Goal: Task Accomplishment & Management: Complete application form

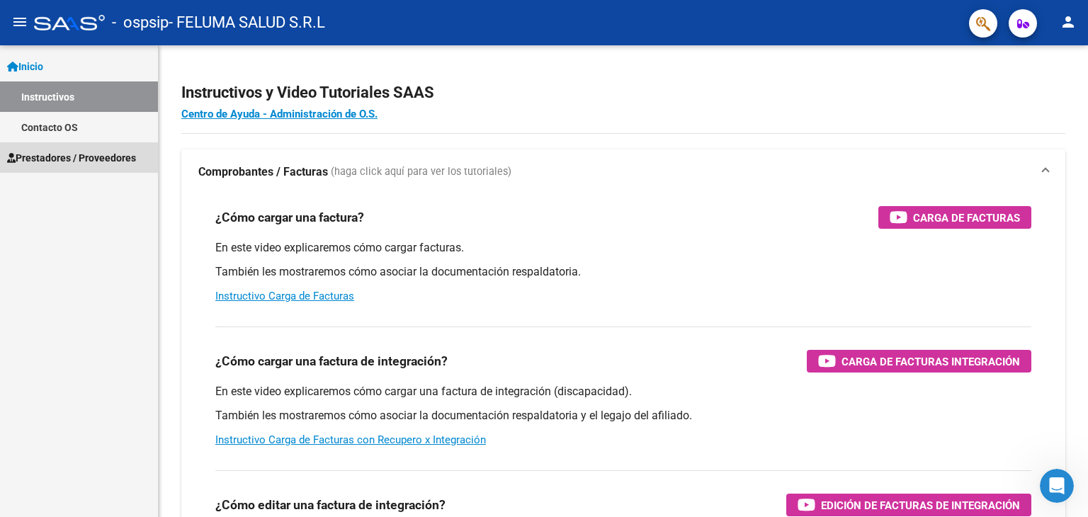
click at [65, 142] on link "Prestadores / Proveedores" at bounding box center [79, 157] width 158 height 30
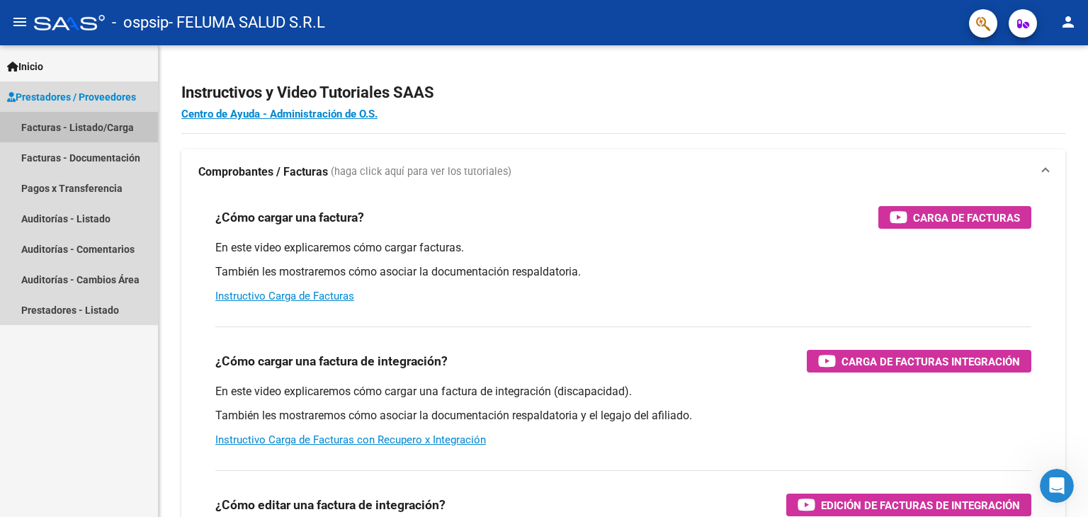
click at [54, 132] on link "Facturas - Listado/Carga" at bounding box center [79, 127] width 158 height 30
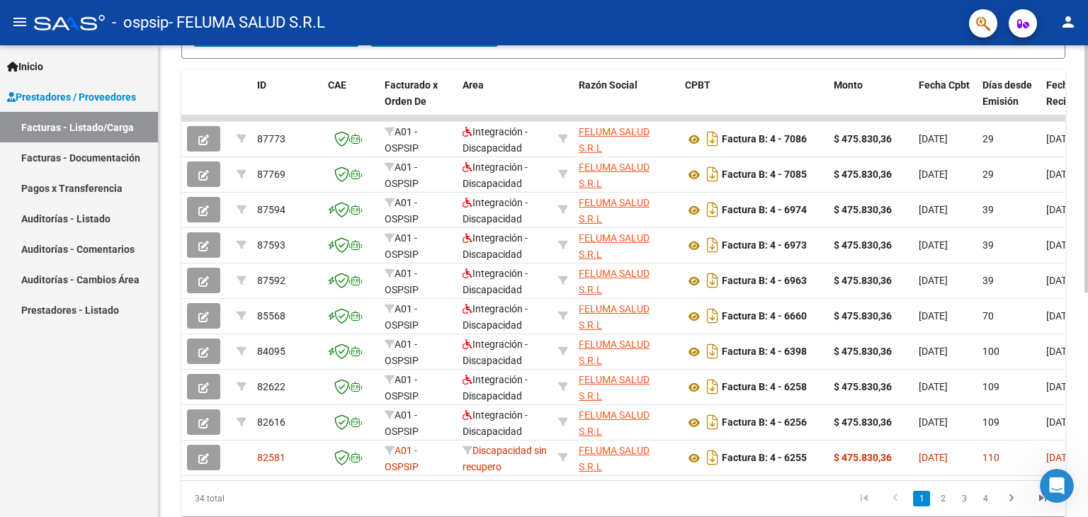
scroll to position [383, 0]
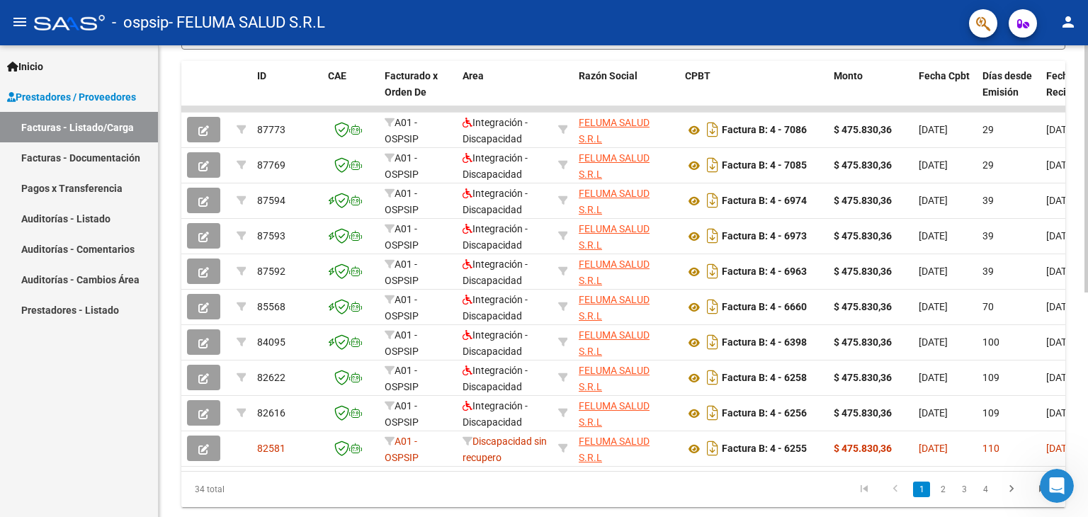
click at [1087, 273] on div at bounding box center [1086, 374] width 4 height 247
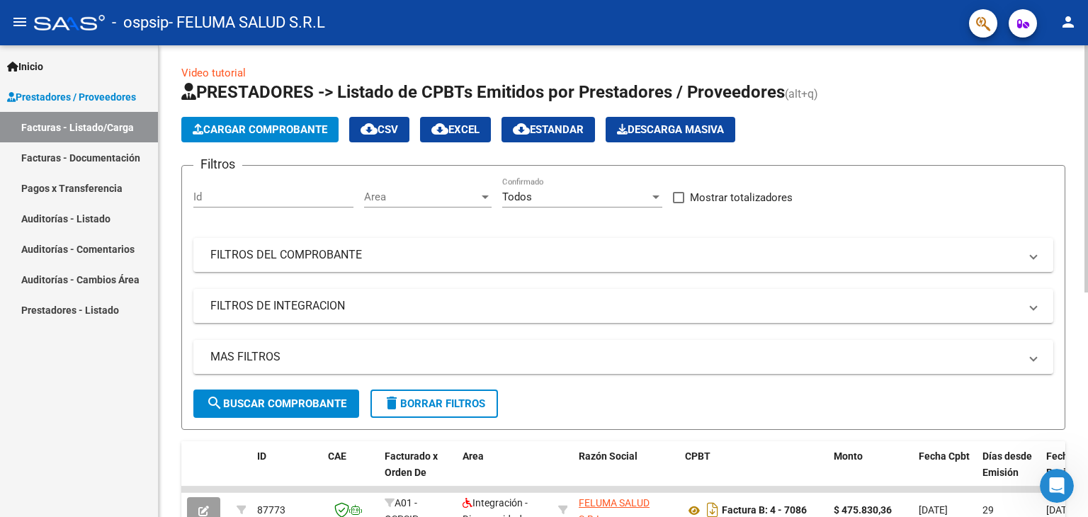
scroll to position [0, 0]
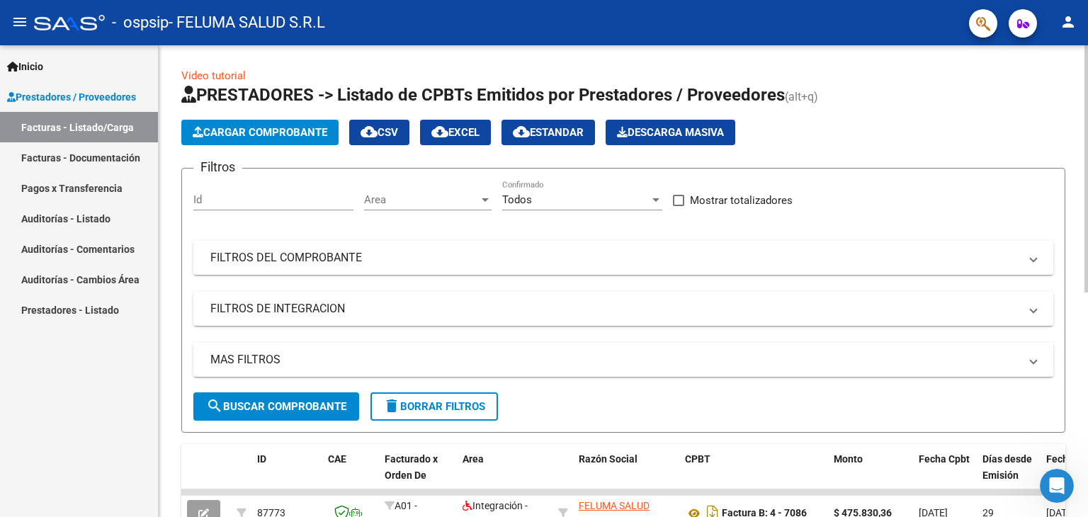
click at [1051, 0] on html "menu - ospsip - FELUMA SALUD S.R.L person Inicio Instructivos Contacto OS Prest…" at bounding box center [544, 258] width 1088 height 517
click at [274, 137] on span "Cargar Comprobante" at bounding box center [260, 132] width 135 height 13
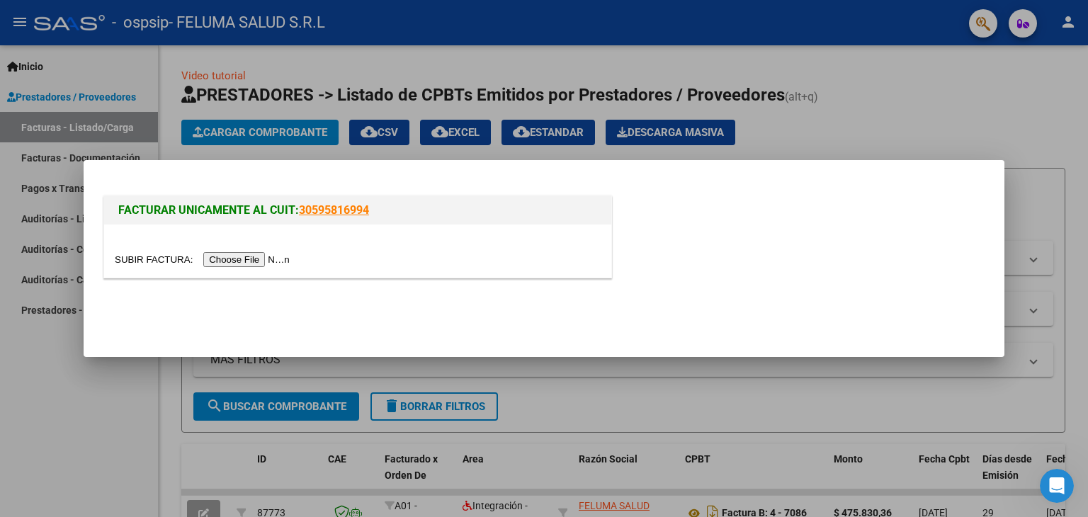
click at [277, 256] on input "file" at bounding box center [204, 259] width 179 height 15
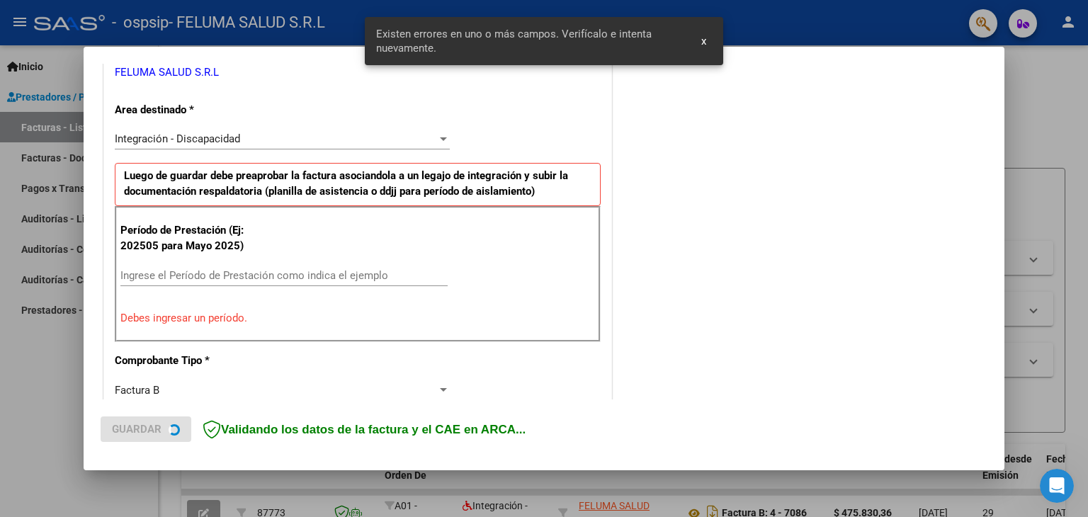
scroll to position [297, 0]
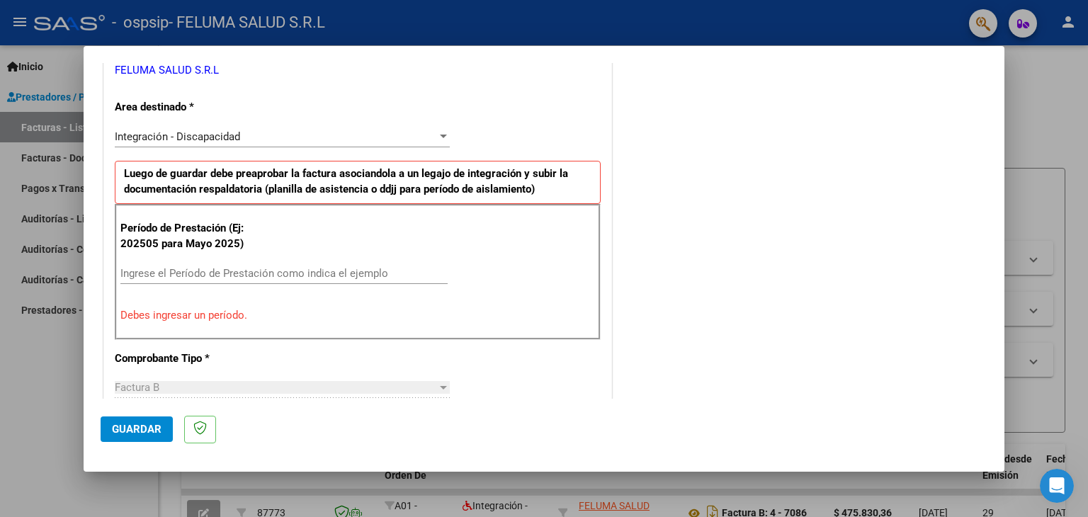
click at [249, 248] on p "Período de Prestación (Ej: 202505 para Mayo 2025)" at bounding box center [191, 236] width 142 height 32
click at [183, 275] on input "Ingrese el Período de Prestación como indica el ejemplo" at bounding box center [283, 273] width 327 height 13
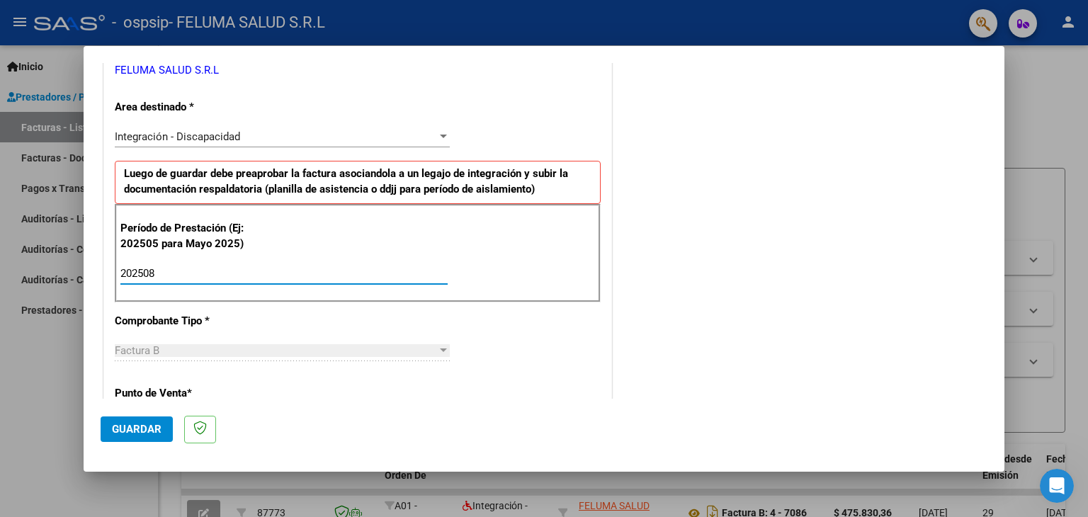
type input "202508"
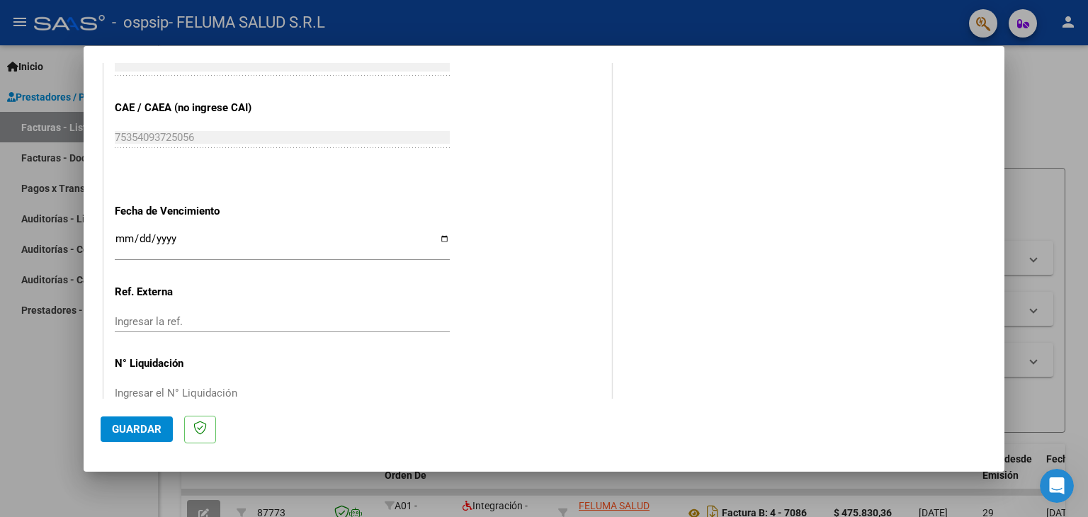
scroll to position [908, 0]
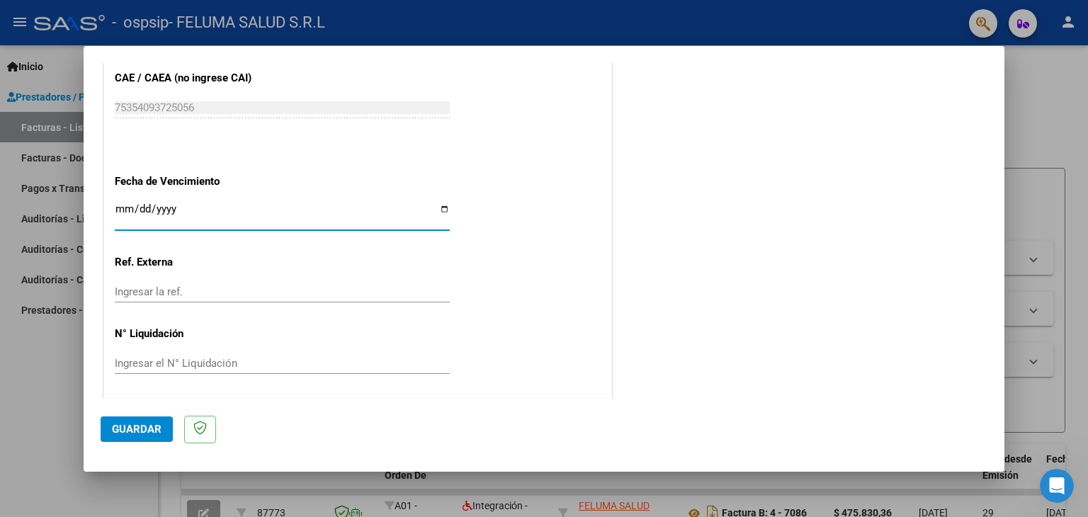
click at [438, 205] on input "Ingresar la fecha" at bounding box center [282, 214] width 335 height 23
type input "[DATE]"
click at [130, 423] on span "Guardar" at bounding box center [137, 429] width 50 height 13
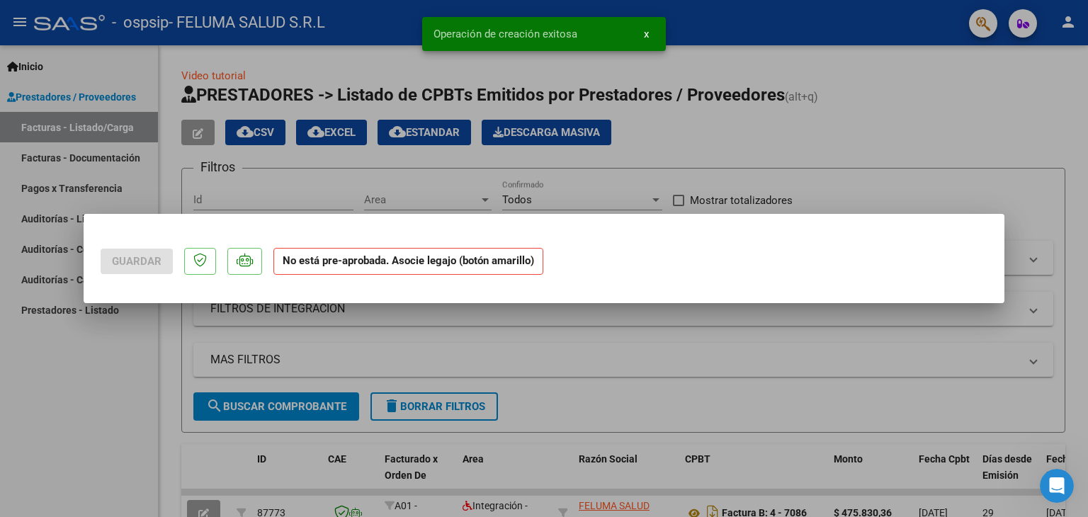
scroll to position [0, 0]
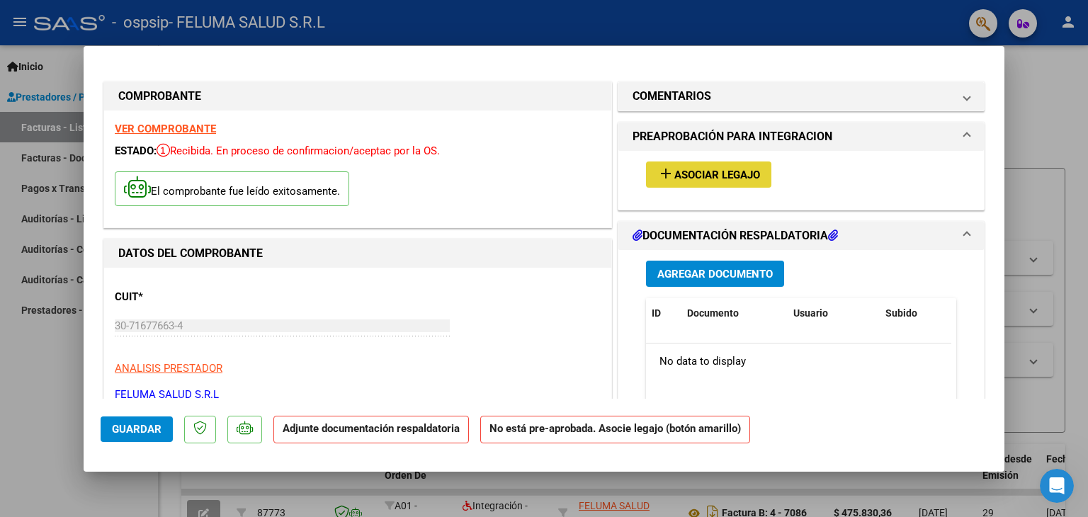
drag, startPoint x: 714, startPoint y: 171, endPoint x: 706, endPoint y: 180, distance: 12.1
click at [706, 180] on span "Asociar Legajo" at bounding box center [717, 175] width 86 height 13
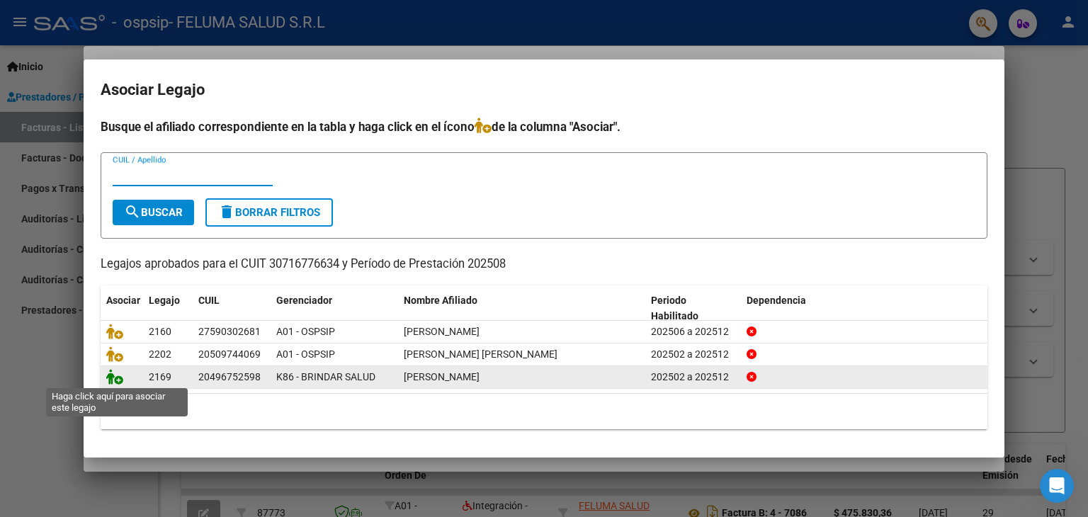
click at [118, 380] on icon at bounding box center [114, 377] width 17 height 16
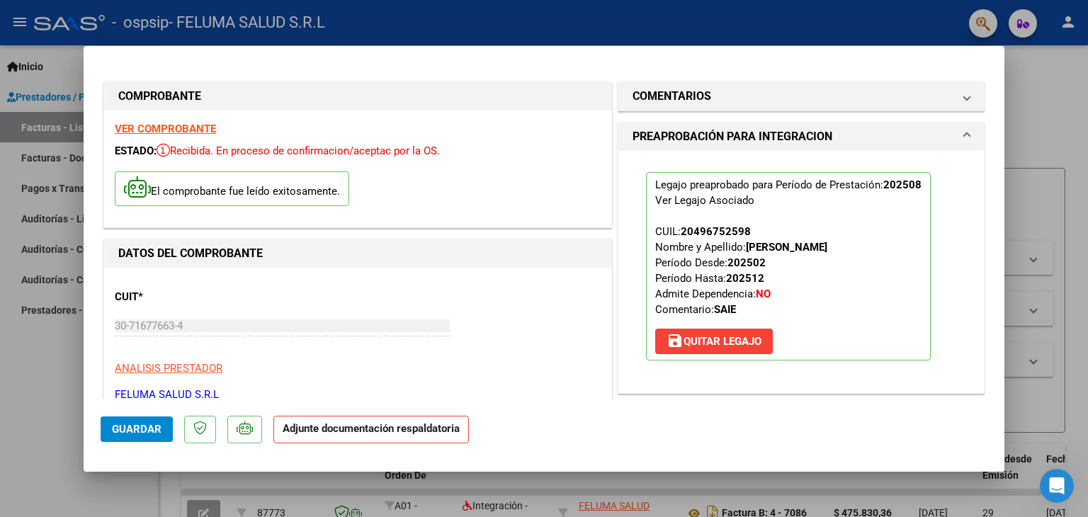
drag, startPoint x: 992, startPoint y: 125, endPoint x: 989, endPoint y: 156, distance: 31.4
click at [989, 156] on mat-dialog-content "COMPROBANTE VER COMPROBANTE ESTADO: Recibida. En proceso de confirmacion/acepta…" at bounding box center [544, 231] width 921 height 336
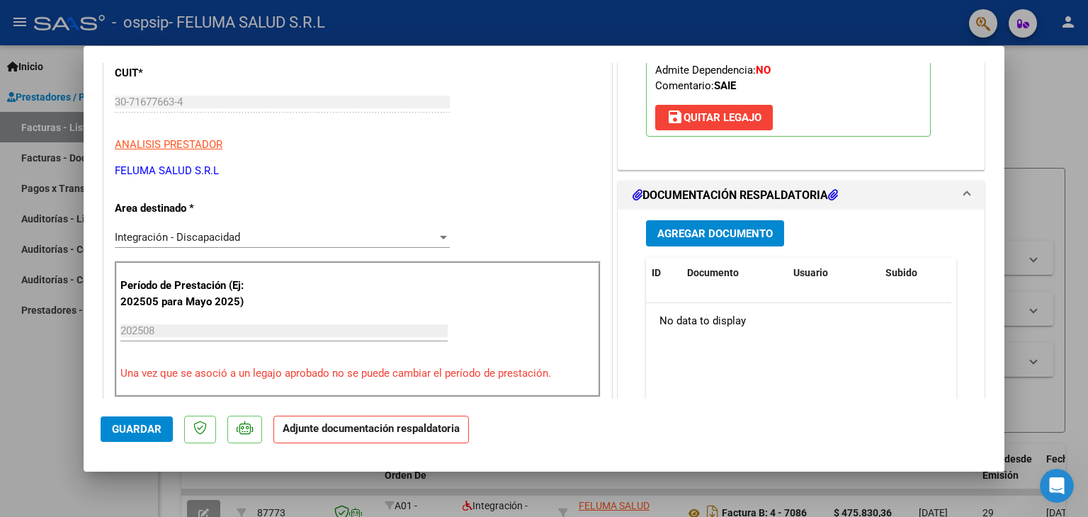
scroll to position [230, 0]
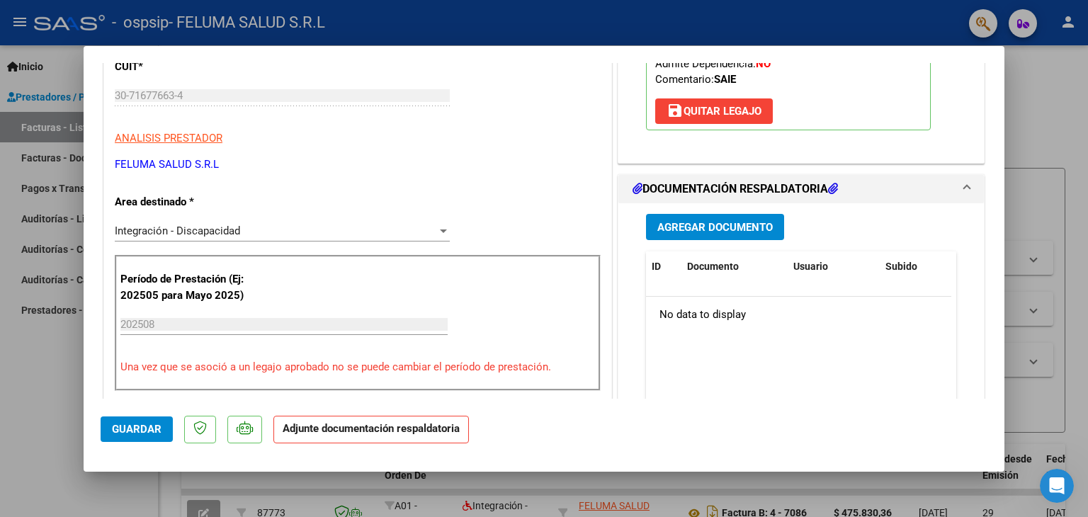
click at [957, 158] on div "Legajo preaprobado para Período de Prestación: 202508 Ver Legajo Asociado CUIL:…" at bounding box center [800, 42] width 365 height 242
click at [732, 230] on span "Agregar Documento" at bounding box center [714, 227] width 115 height 13
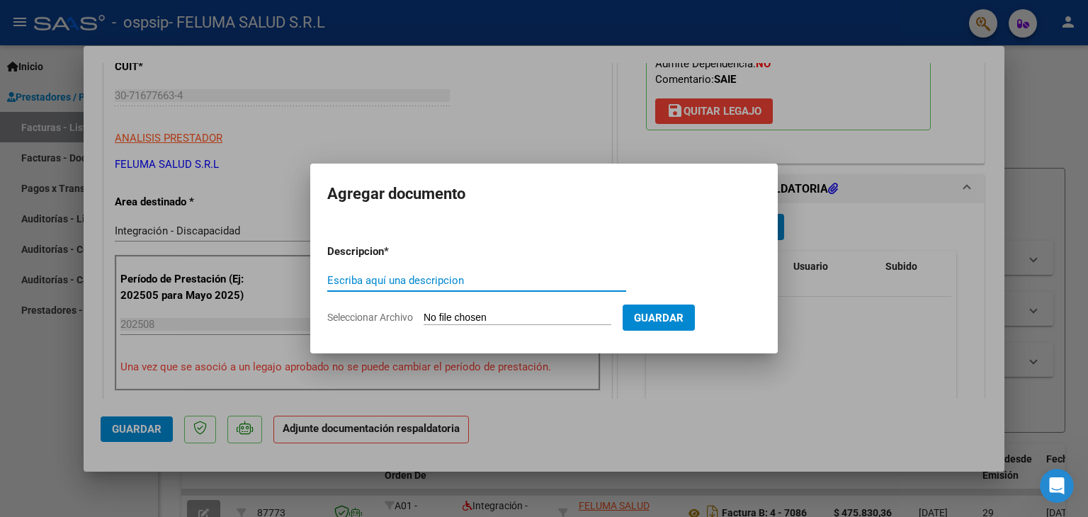
click at [499, 281] on input "Escriba aquí una descripcion" at bounding box center [476, 280] width 299 height 13
paste input "Martínez Báez"
type input "Planilla Martínez Báez"
click at [611, 314] on input "Seleccionar Archivo" at bounding box center [517, 318] width 188 height 13
type input "C:\fakepath\Planilla Martínez Báez.pdf"
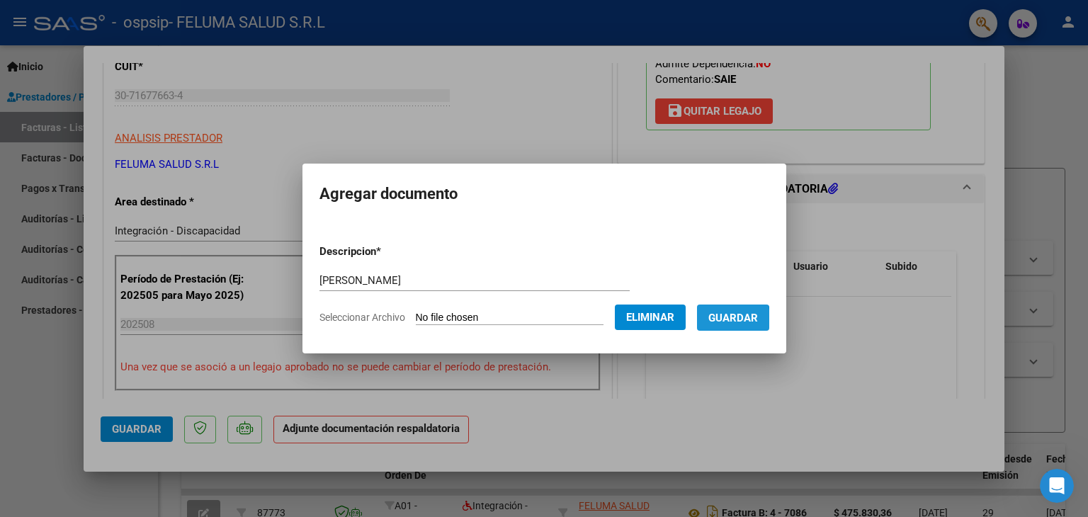
click at [727, 322] on span "Guardar" at bounding box center [733, 318] width 50 height 13
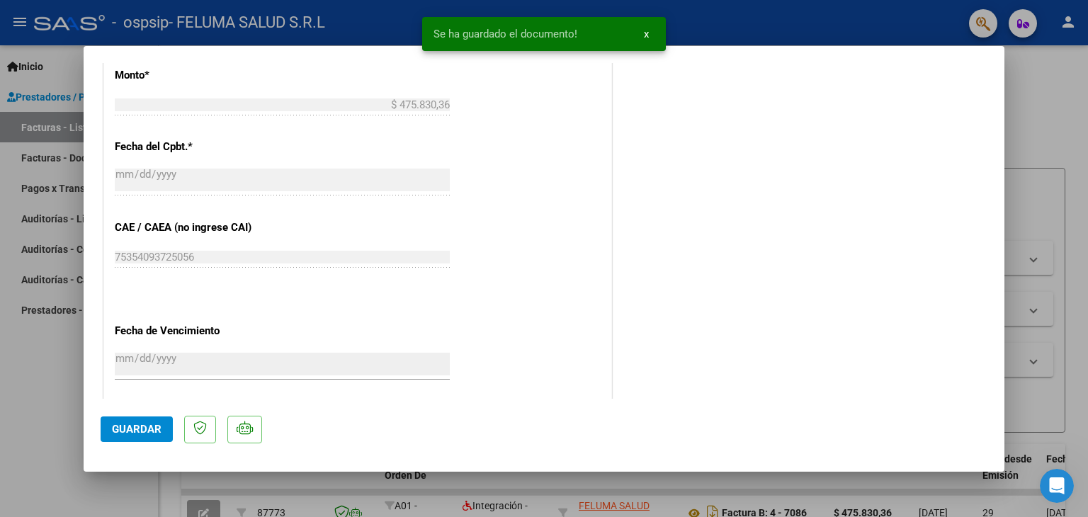
scroll to position [930, 0]
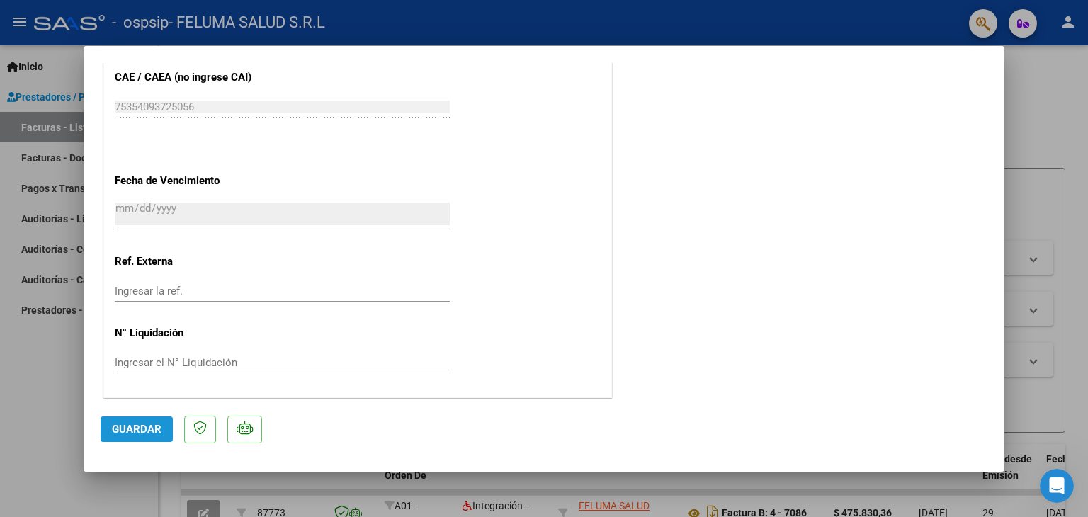
drag, startPoint x: 152, startPoint y: 426, endPoint x: 125, endPoint y: 426, distance: 26.2
click at [125, 426] on span "Guardar" at bounding box center [137, 429] width 50 height 13
click at [68, 409] on div at bounding box center [544, 258] width 1088 height 517
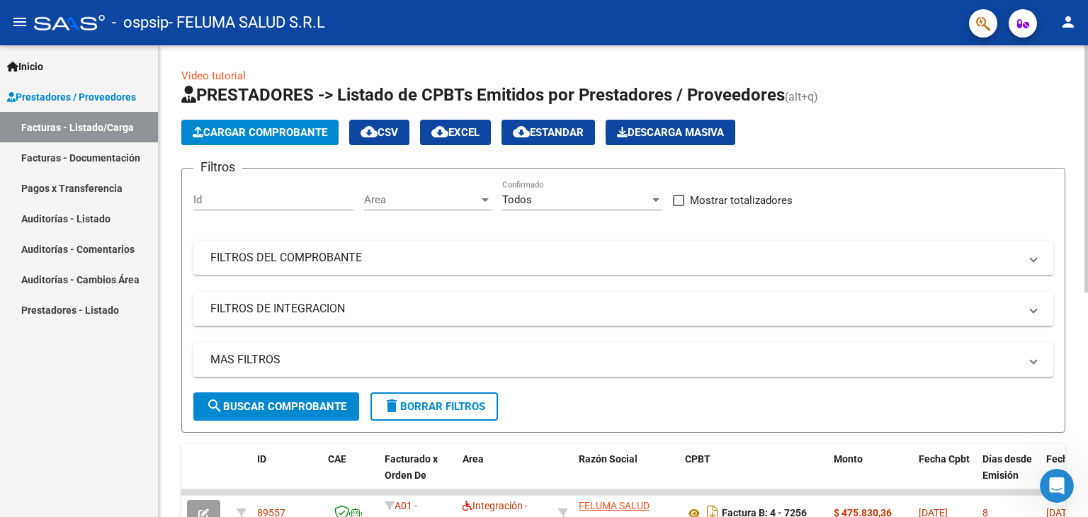
drag, startPoint x: 1079, startPoint y: 151, endPoint x: 1081, endPoint y: 164, distance: 13.6
click at [1081, 164] on div "Video tutorial PRESTADORES -> Listado de CPBTs Emitidos por Prestadores / Prove…" at bounding box center [623, 490] width 929 height 890
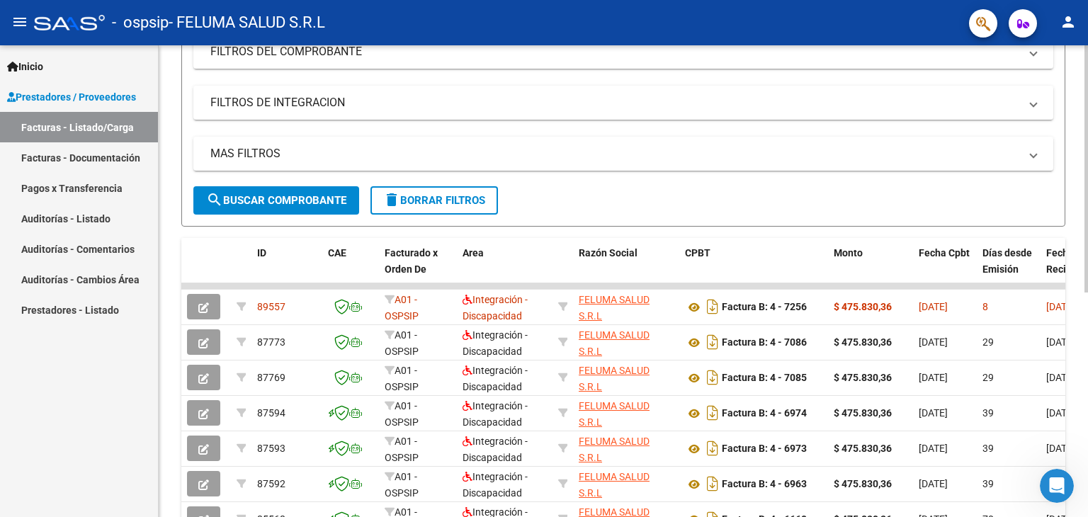
scroll to position [207, 0]
click at [1086, 281] on div at bounding box center [1086, 279] width 4 height 247
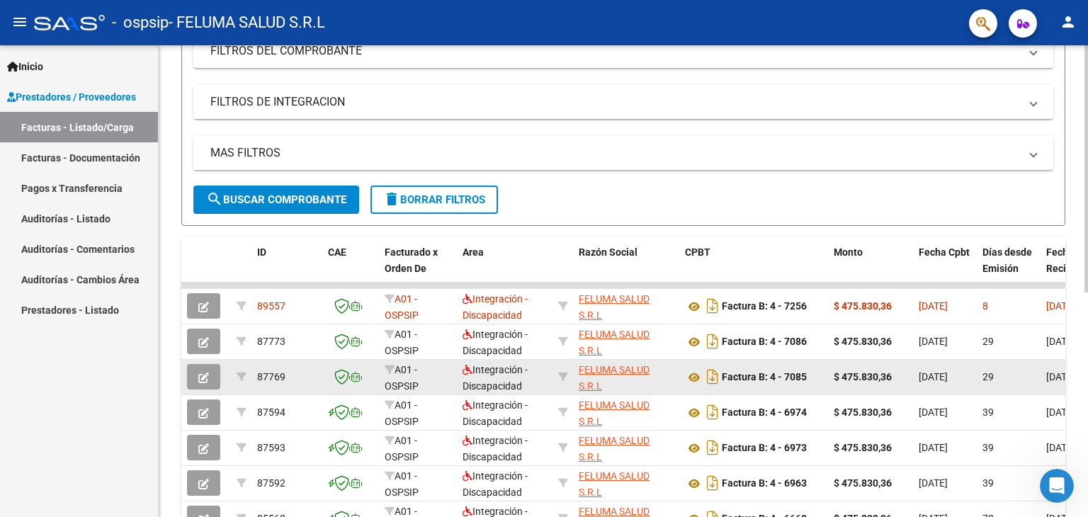
click at [545, 363] on div "Integración - Discapacidad" at bounding box center [504, 377] width 84 height 30
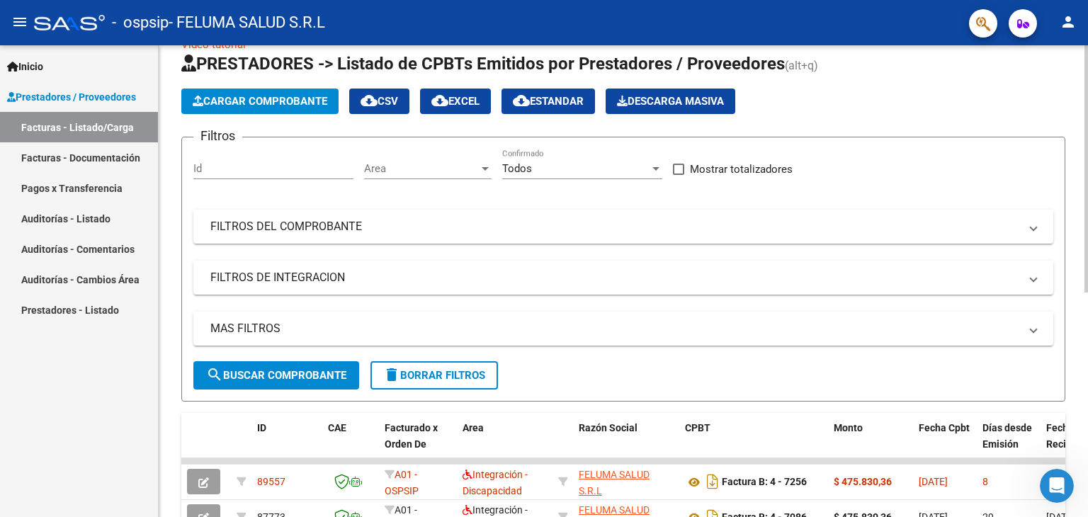
scroll to position [7, 0]
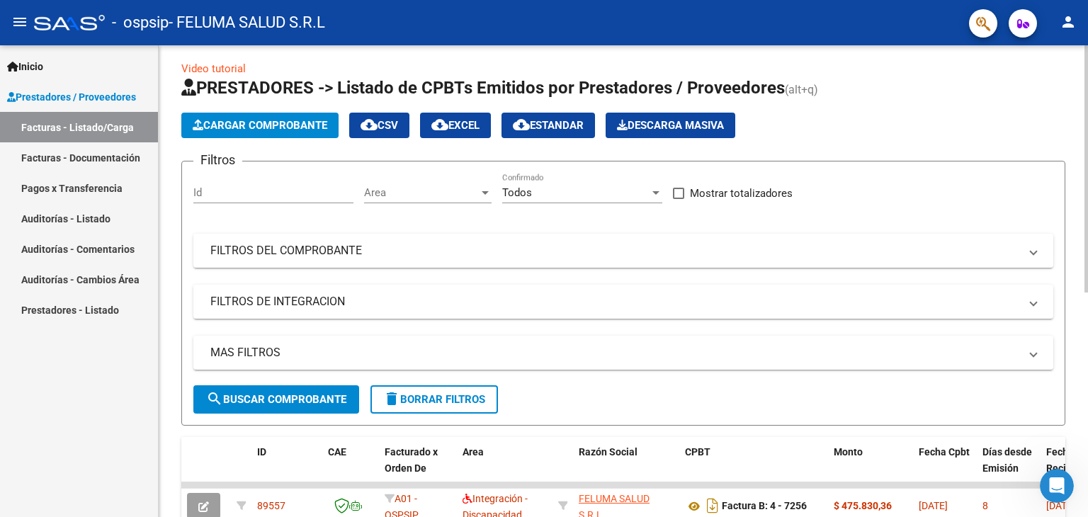
click at [1087, 123] on div at bounding box center [1086, 172] width 4 height 247
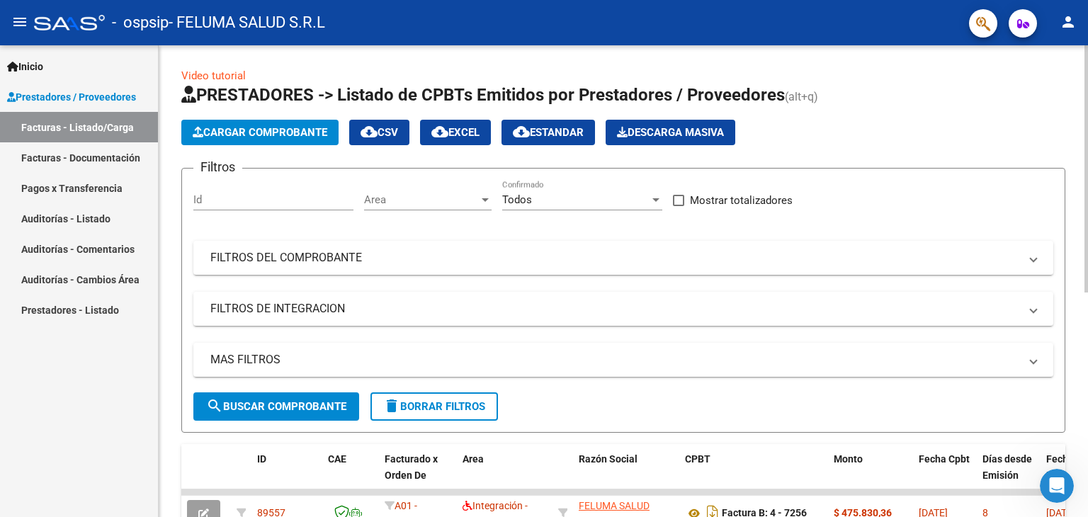
click at [237, 137] on span "Cargar Comprobante" at bounding box center [260, 132] width 135 height 13
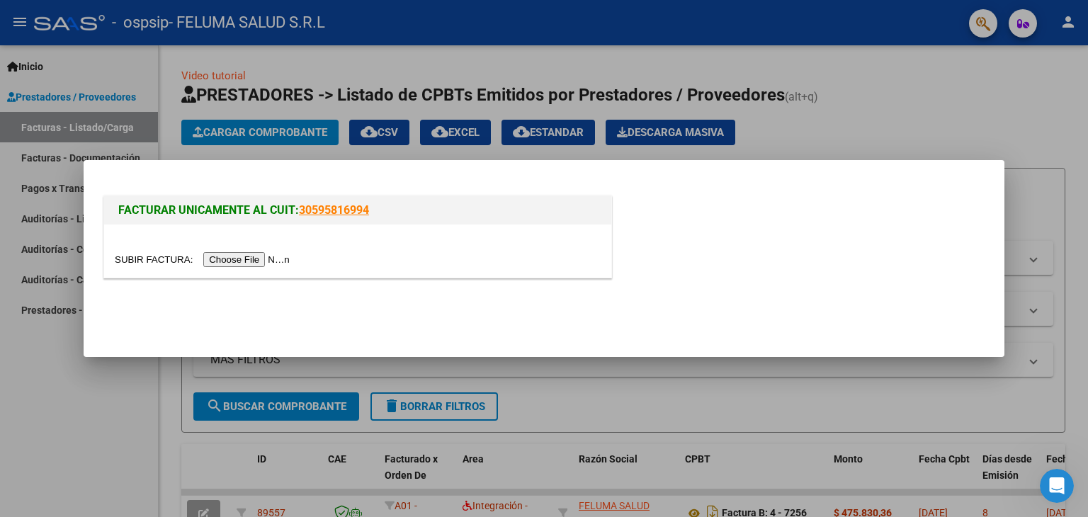
click at [275, 253] on input "file" at bounding box center [204, 259] width 179 height 15
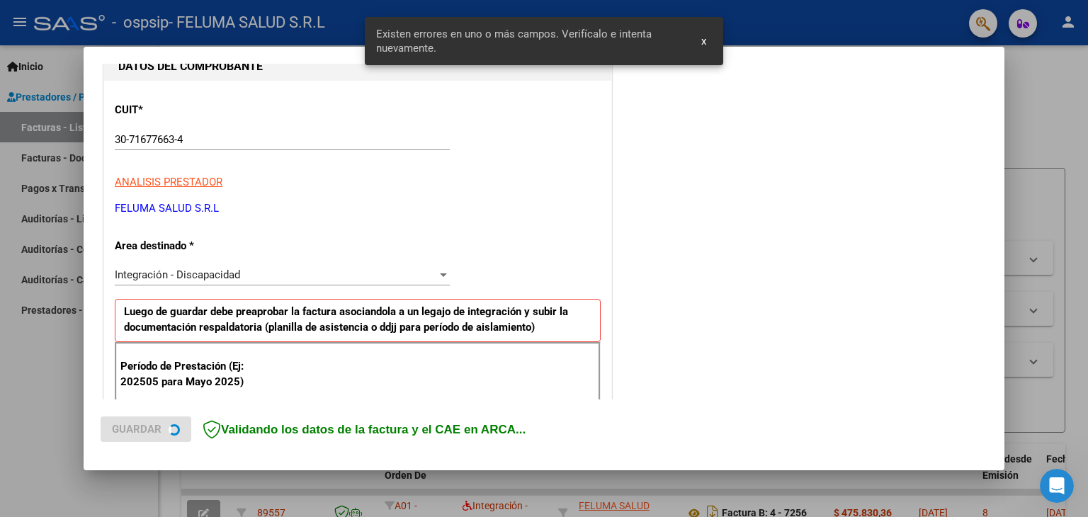
scroll to position [297, 0]
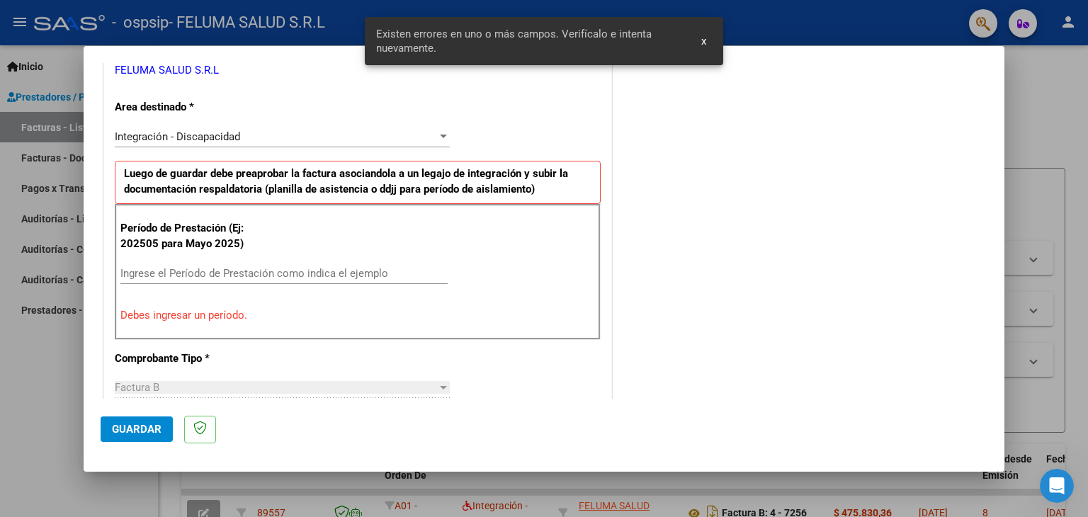
click at [351, 263] on div "Ingrese el Período de Prestación como indica el ejemplo" at bounding box center [283, 273] width 327 height 21
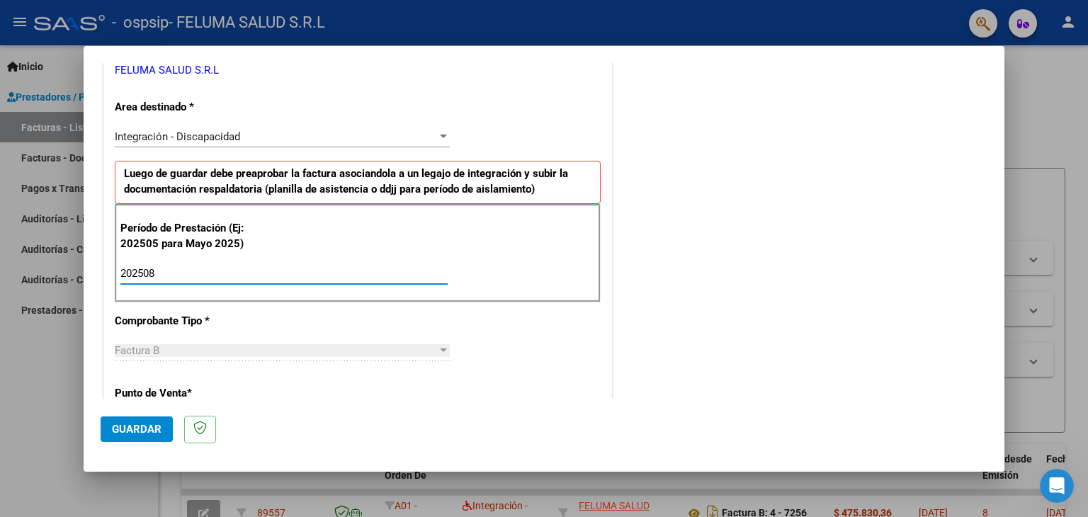
type input "202508"
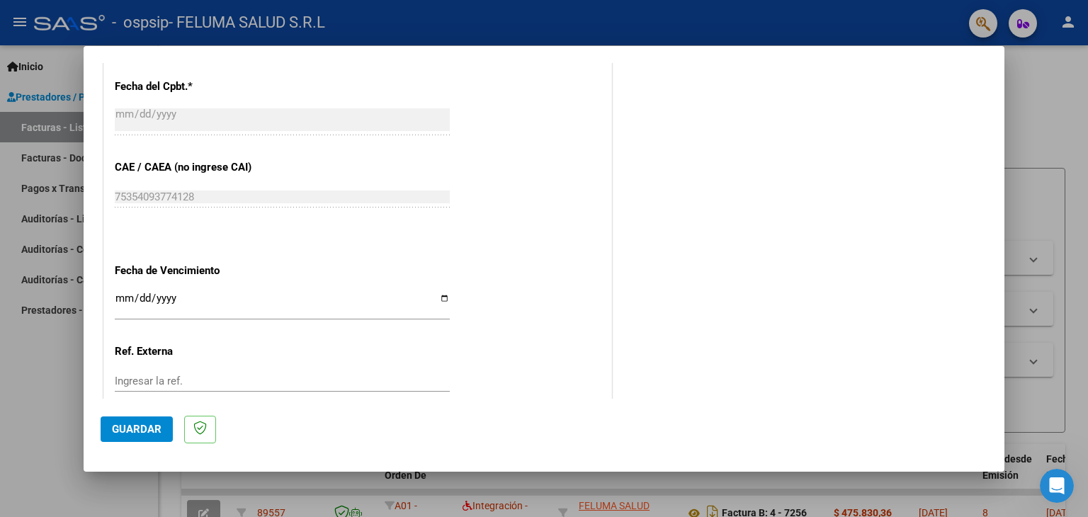
scroll to position [821, 0]
click at [441, 295] on input "Ingresar la fecha" at bounding box center [282, 301] width 335 height 23
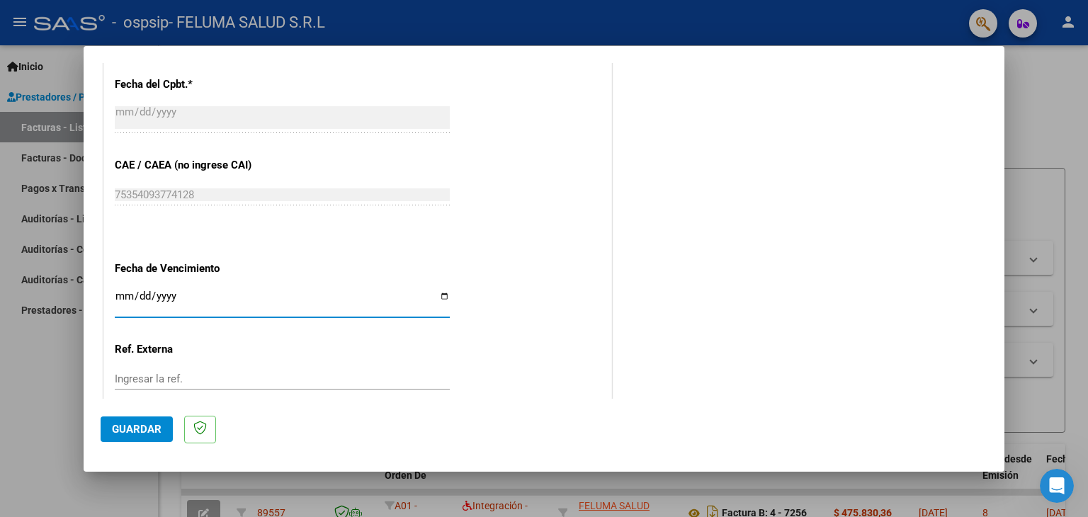
type input "[DATE]"
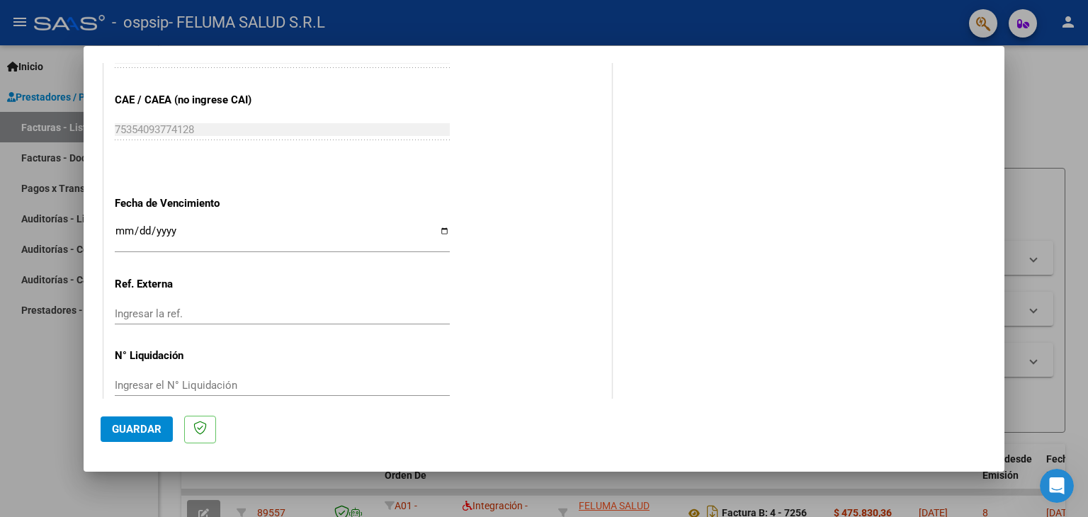
scroll to position [909, 0]
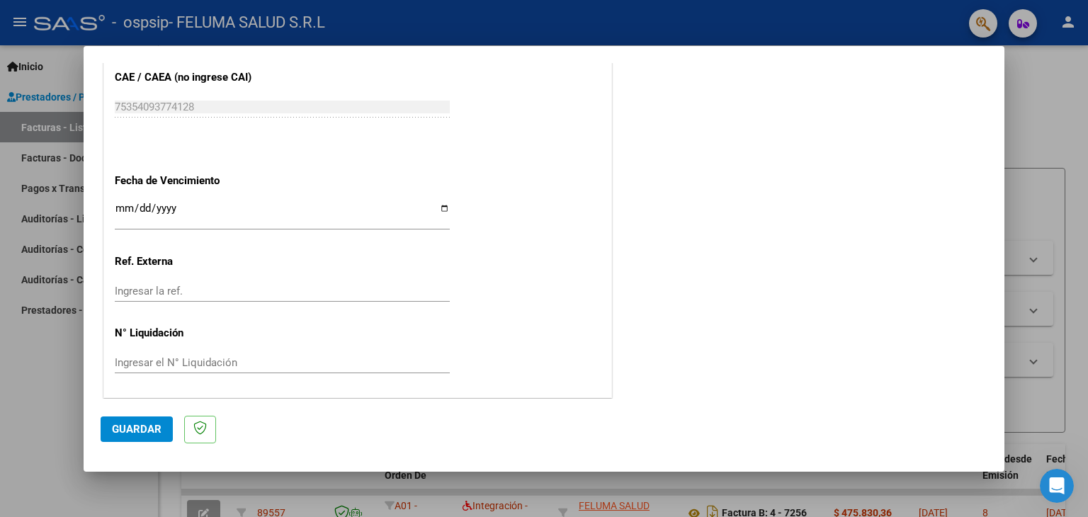
click at [156, 429] on span "Guardar" at bounding box center [137, 429] width 50 height 13
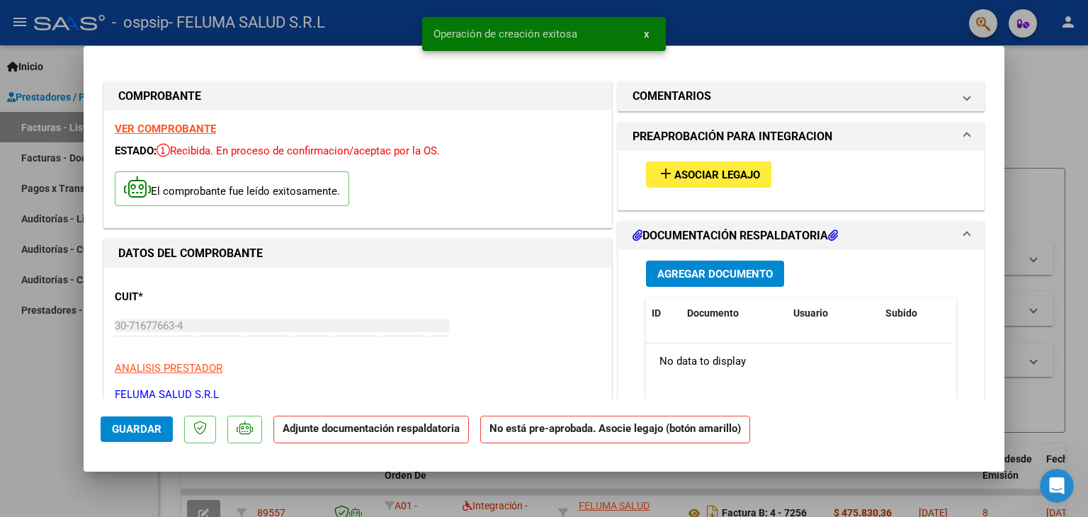
click at [678, 171] on span "Asociar Legajo" at bounding box center [717, 175] width 86 height 13
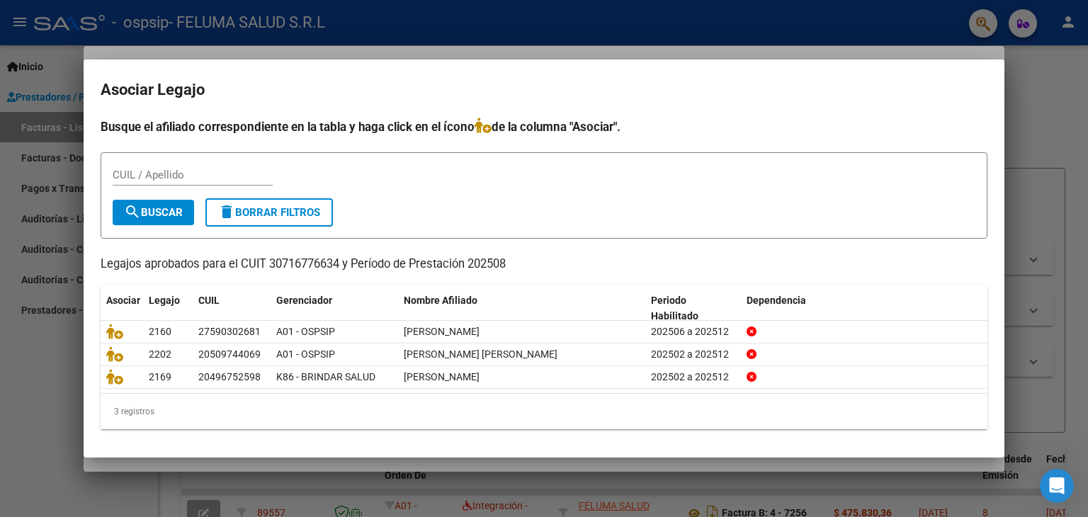
click at [62, 354] on div at bounding box center [544, 258] width 1088 height 517
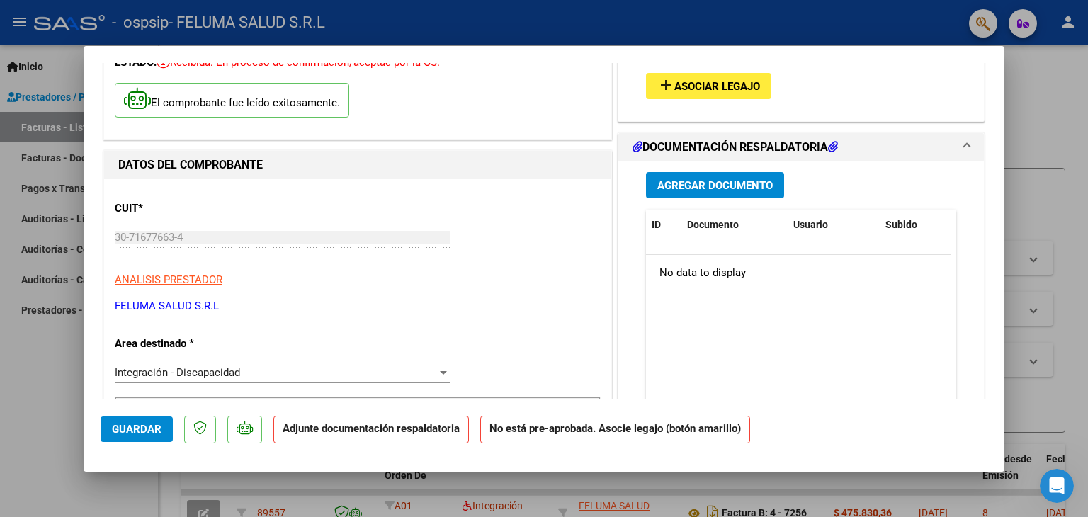
scroll to position [57, 0]
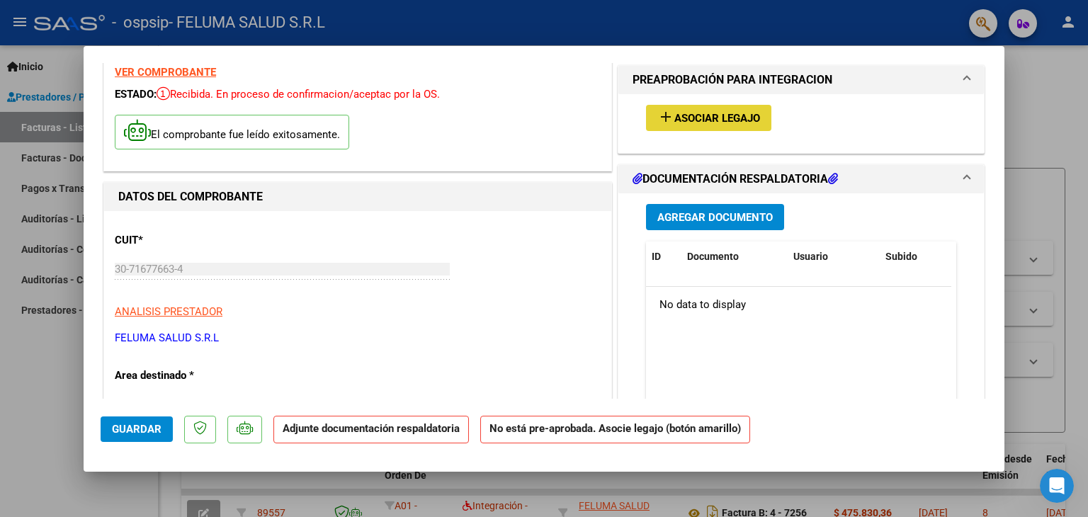
click at [749, 117] on span "Asociar Legajo" at bounding box center [717, 118] width 86 height 13
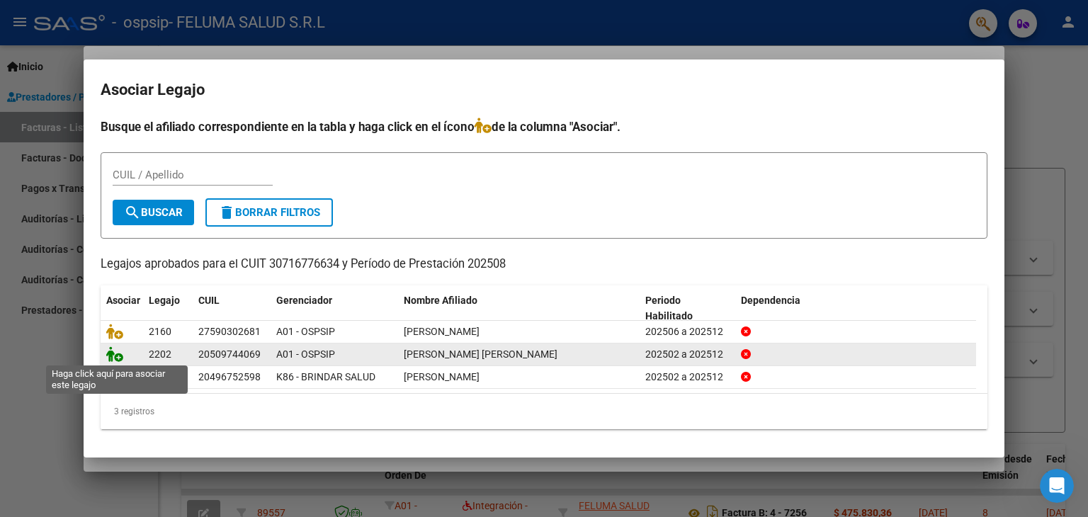
click at [116, 351] on icon at bounding box center [114, 354] width 17 height 16
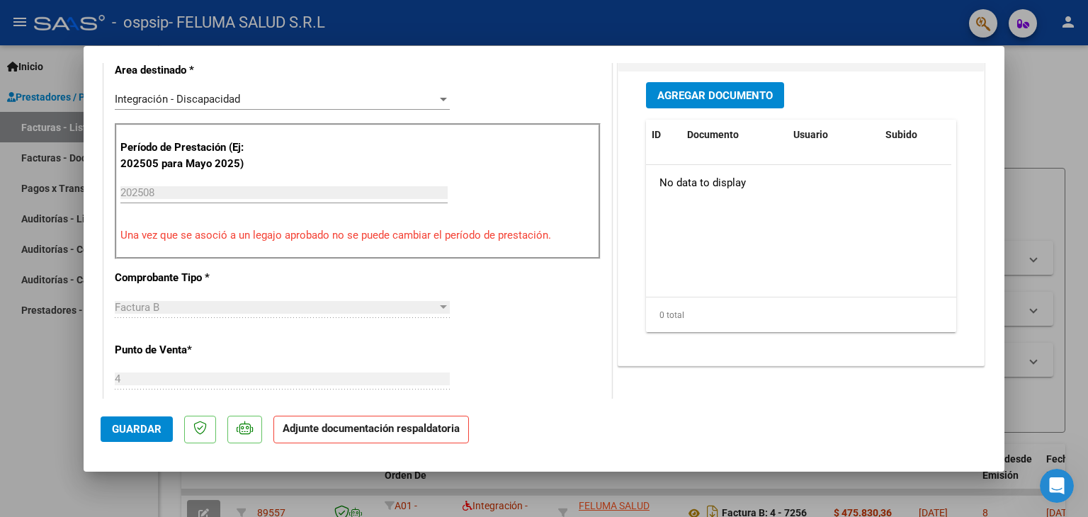
scroll to position [364, 0]
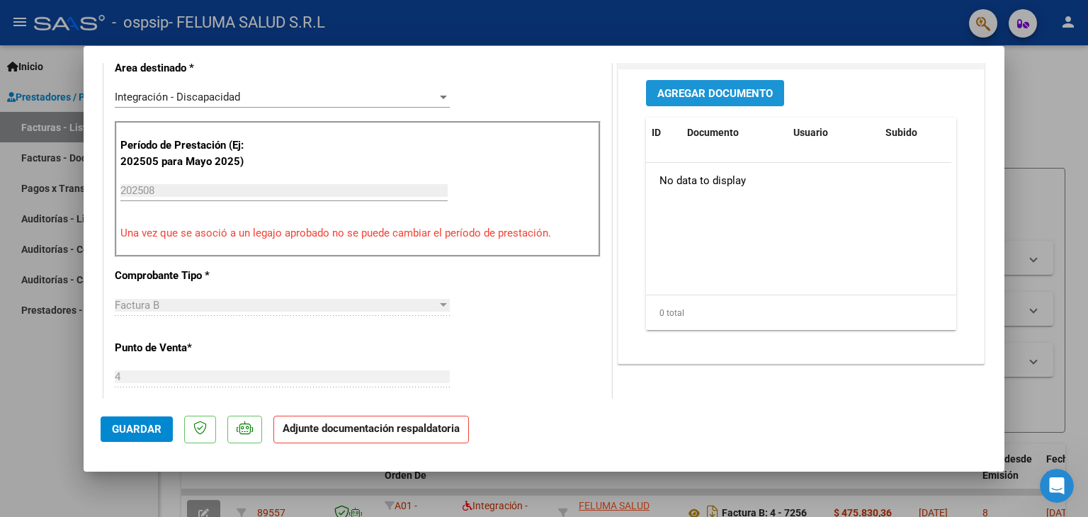
click at [744, 89] on span "Agregar Documento" at bounding box center [714, 93] width 115 height 13
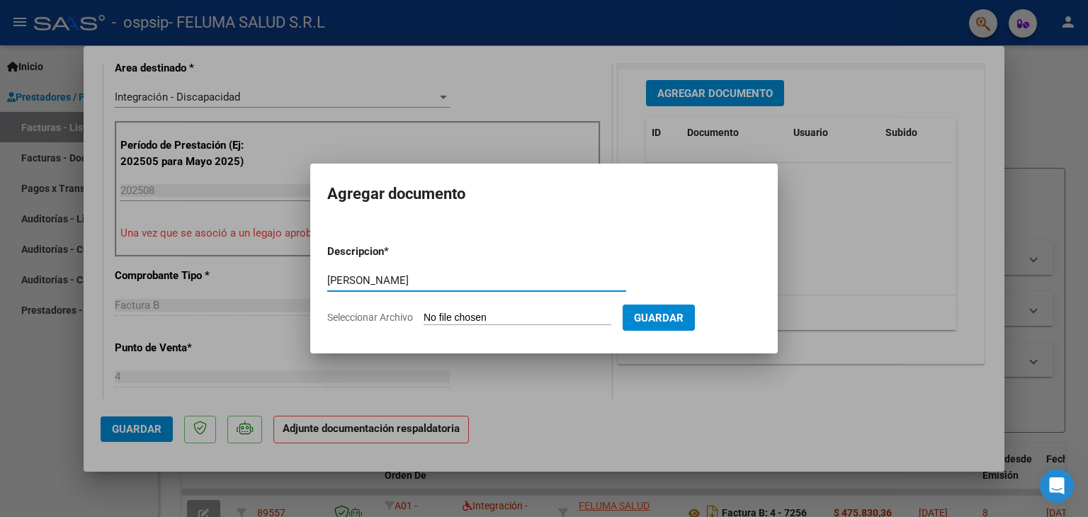
type input "Planilla Lozano"
click at [541, 309] on form "Descripcion * Planilla Lozano Escriba aquí una descripcion Seleccionar Archivo …" at bounding box center [543, 284] width 433 height 103
click at [541, 313] on input "Seleccionar Archivo" at bounding box center [517, 318] width 188 height 13
type input "C:\fakepath\Planilla Lozano.pdf"
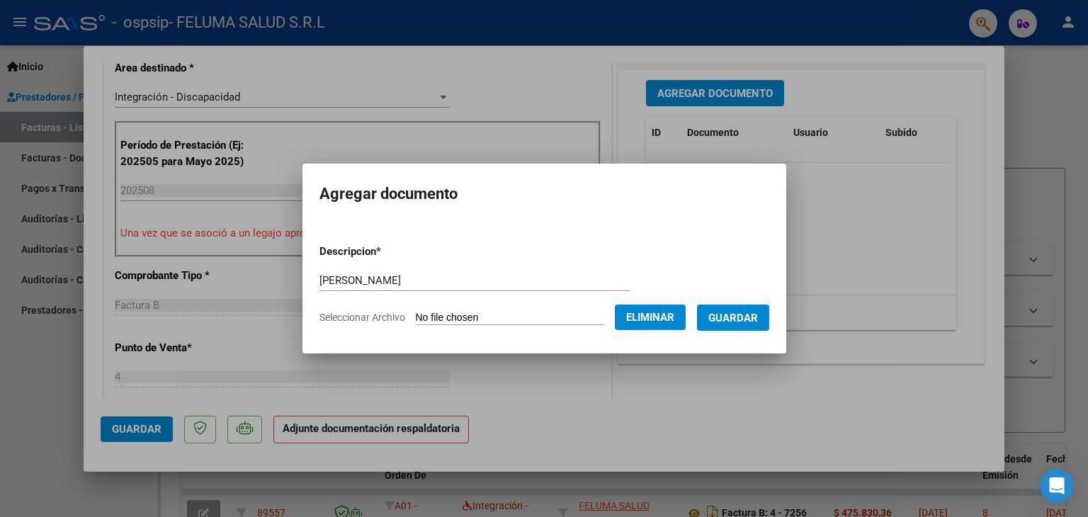
click at [735, 329] on button "Guardar" at bounding box center [733, 318] width 72 height 26
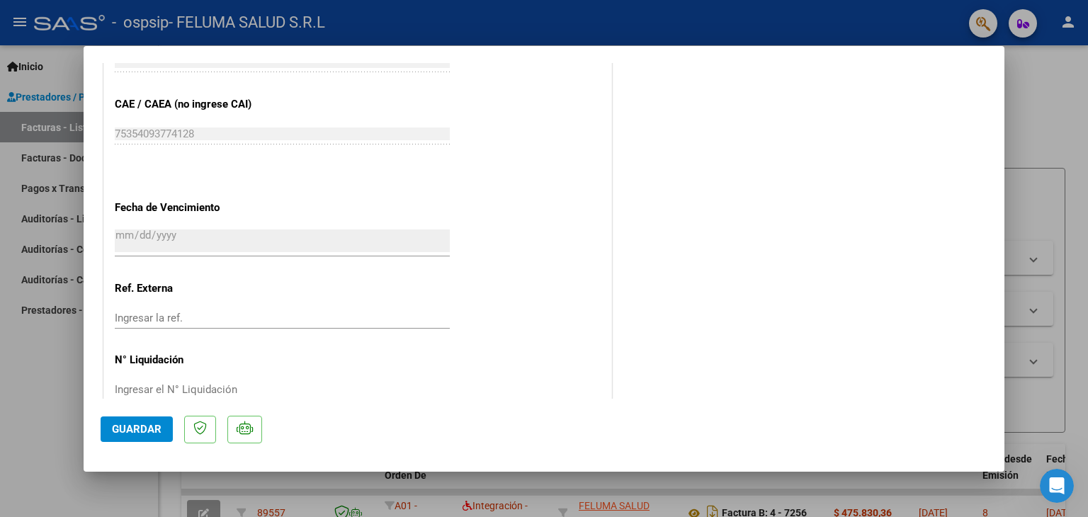
scroll to position [930, 0]
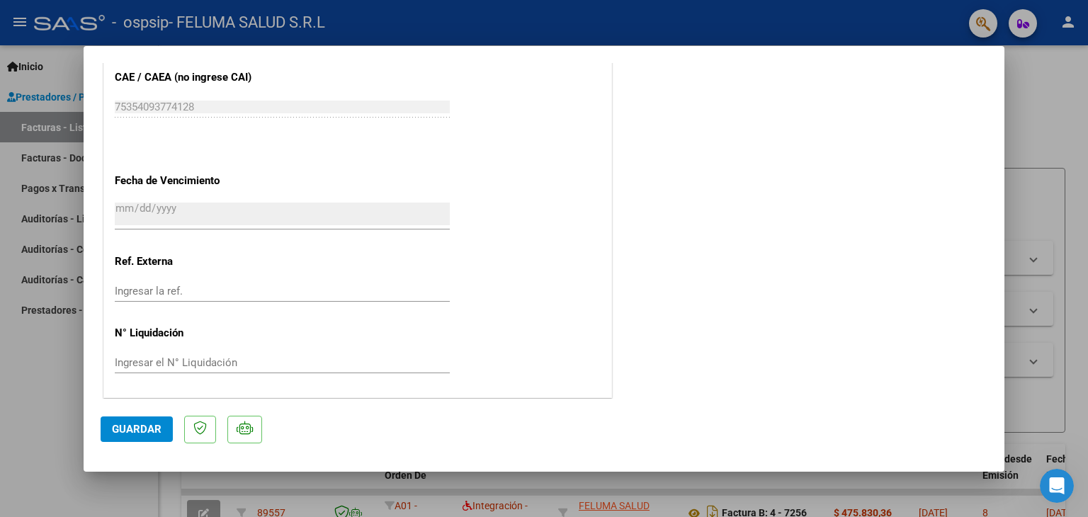
click at [139, 426] on span "Guardar" at bounding box center [137, 429] width 50 height 13
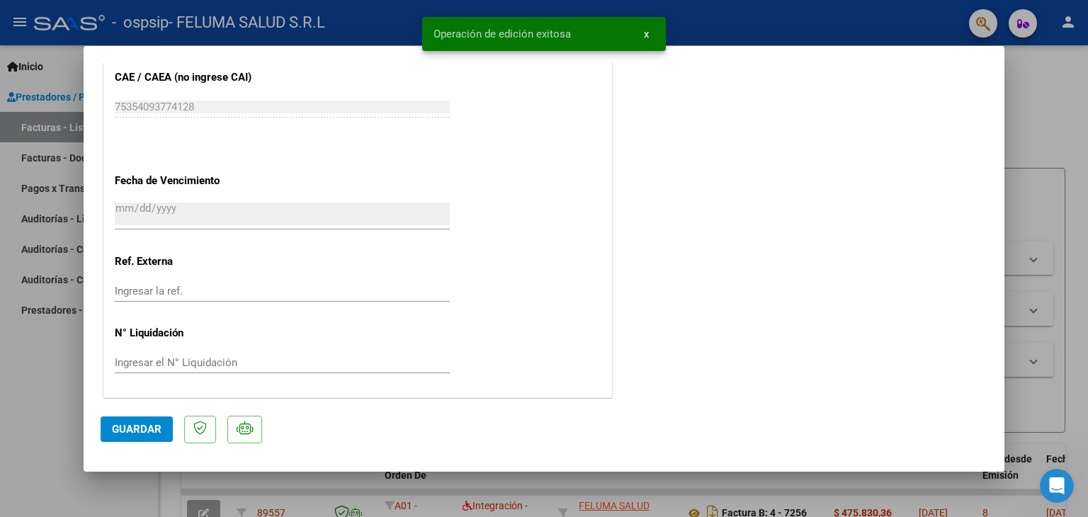
click at [8, 393] on div at bounding box center [544, 258] width 1088 height 517
type input "$ 0,00"
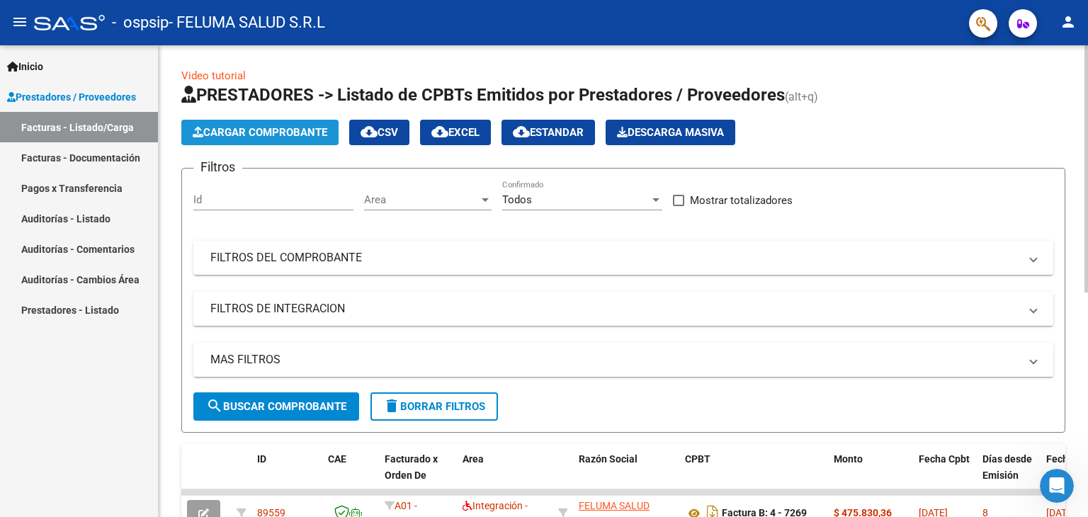
click at [243, 132] on span "Cargar Comprobante" at bounding box center [260, 132] width 135 height 13
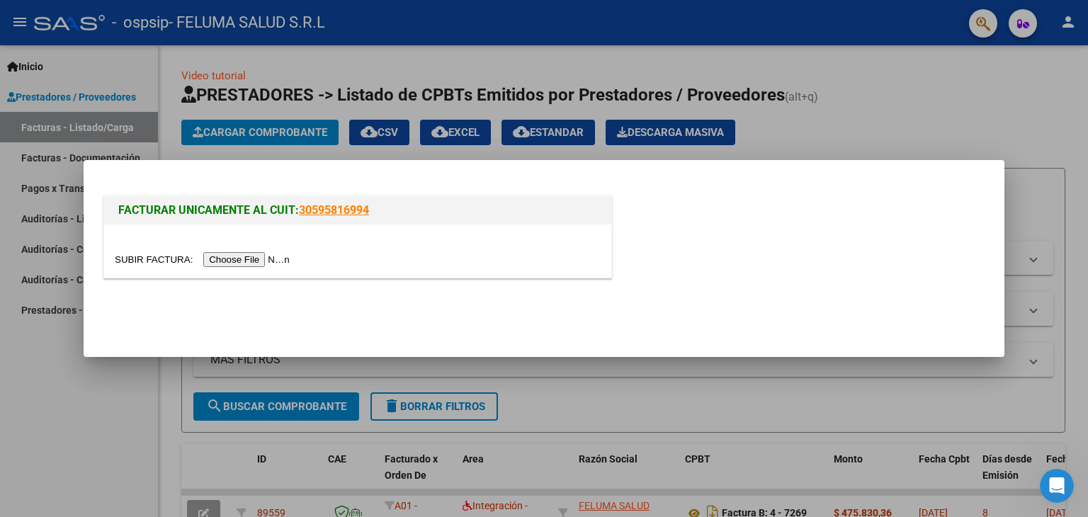
click at [252, 254] on input "file" at bounding box center [204, 259] width 179 height 15
click at [259, 256] on input "file" at bounding box center [204, 259] width 179 height 15
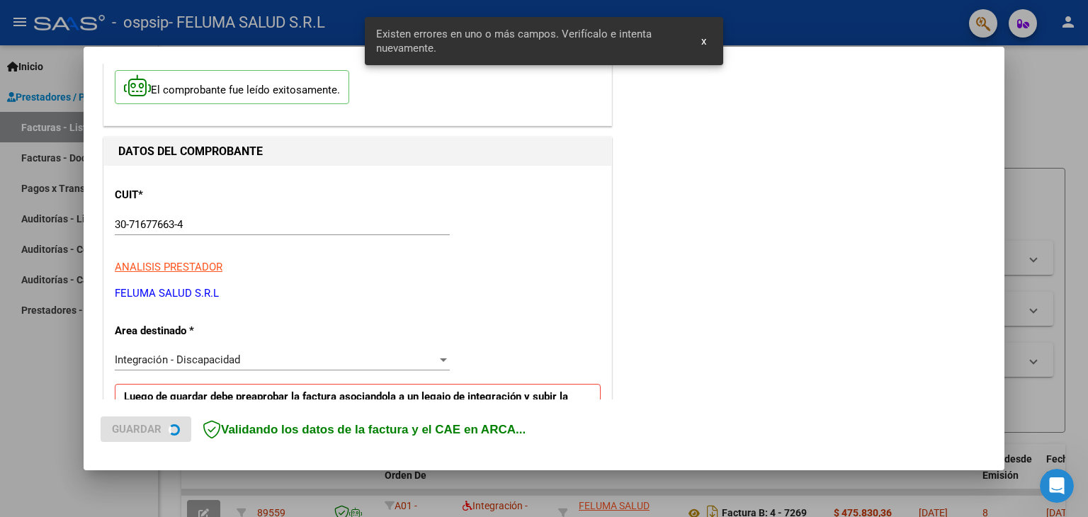
scroll to position [297, 0]
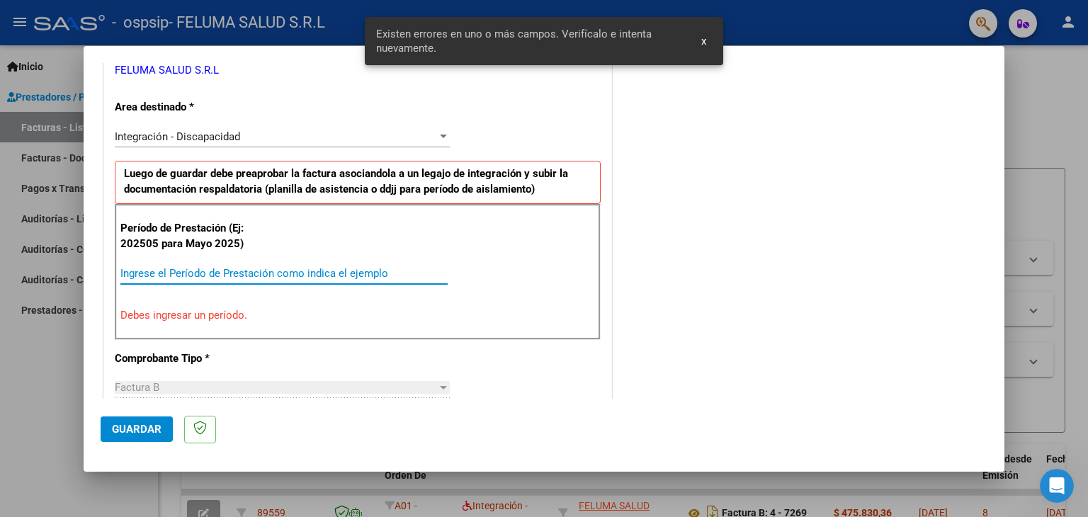
click at [224, 272] on input "Ingrese el Período de Prestación como indica el ejemplo" at bounding box center [283, 273] width 327 height 13
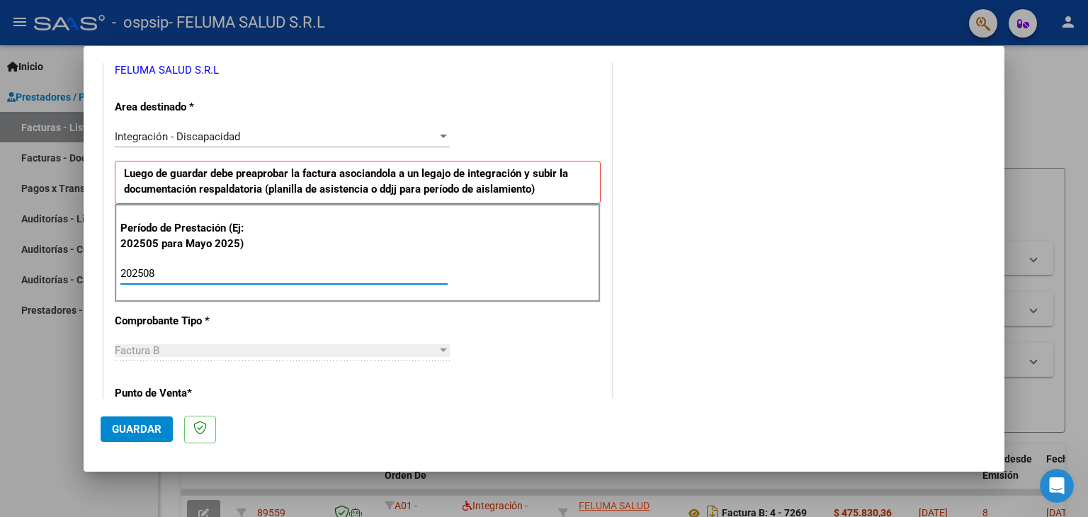
type input "202508"
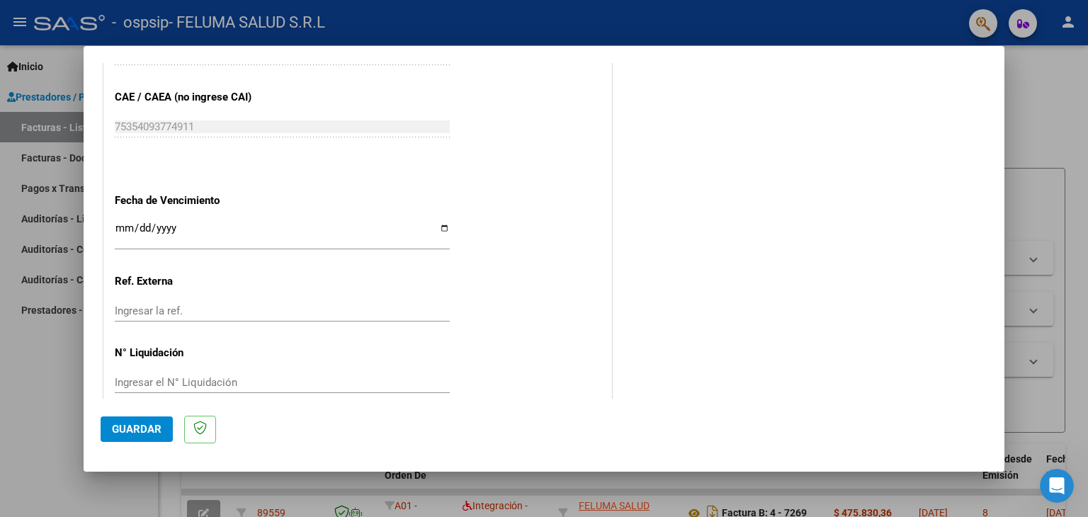
scroll to position [900, 0]
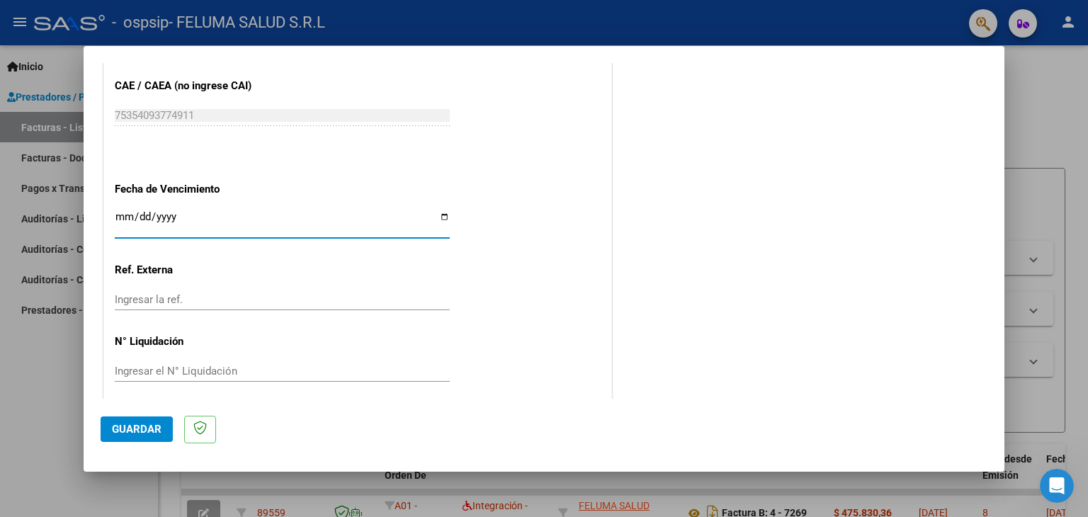
click at [443, 213] on input "Ingresar la fecha" at bounding box center [282, 222] width 335 height 23
type input "[DATE]"
click at [144, 438] on button "Guardar" at bounding box center [137, 428] width 72 height 25
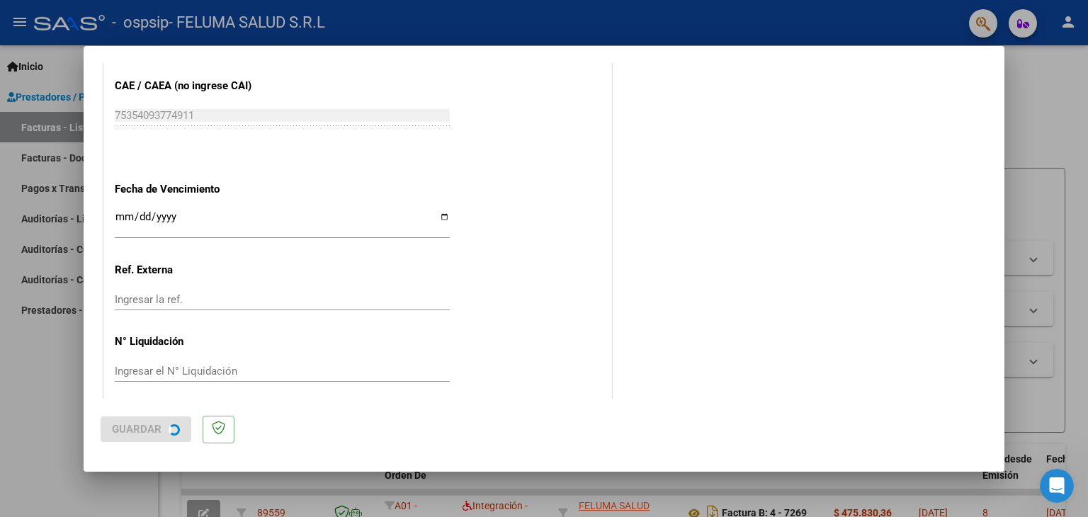
scroll to position [0, 0]
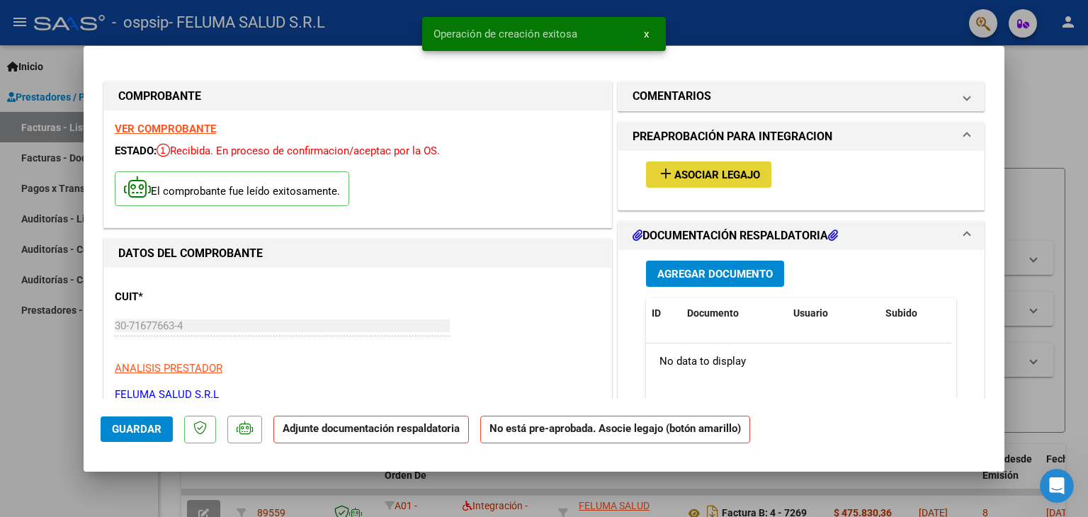
click at [732, 171] on span "Asociar Legajo" at bounding box center [717, 175] width 86 height 13
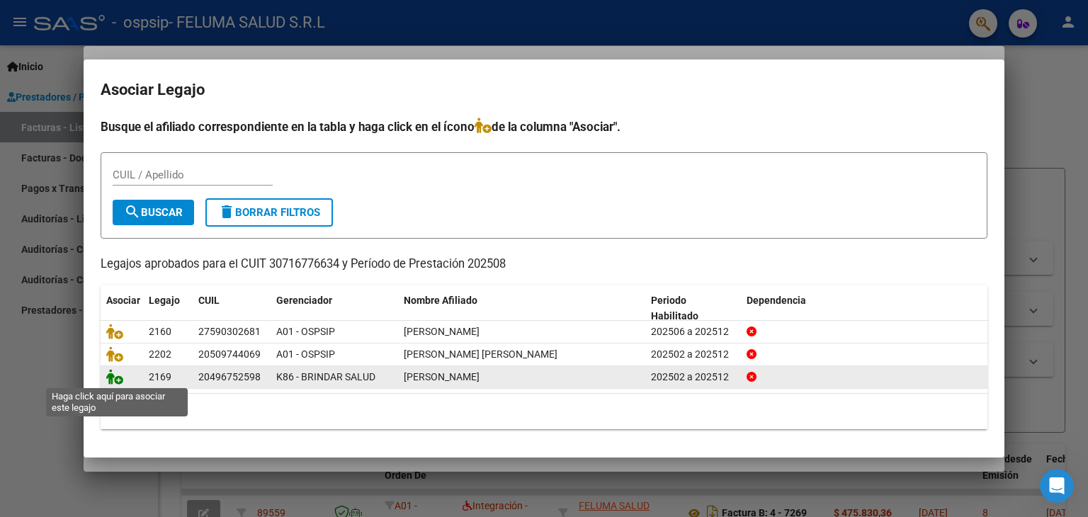
click at [116, 379] on icon at bounding box center [114, 377] width 17 height 16
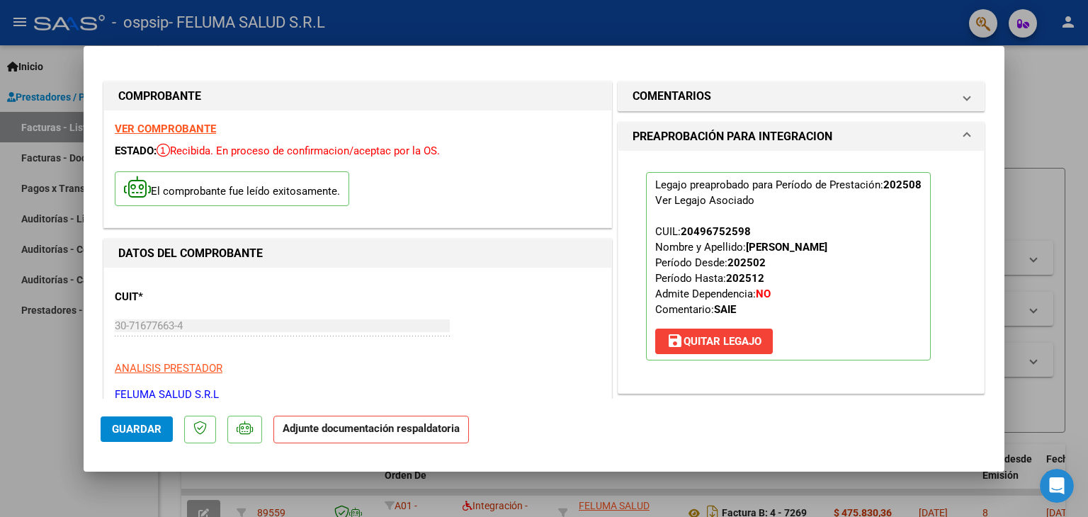
click at [703, 343] on span "save Quitar Legajo" at bounding box center [713, 341] width 95 height 13
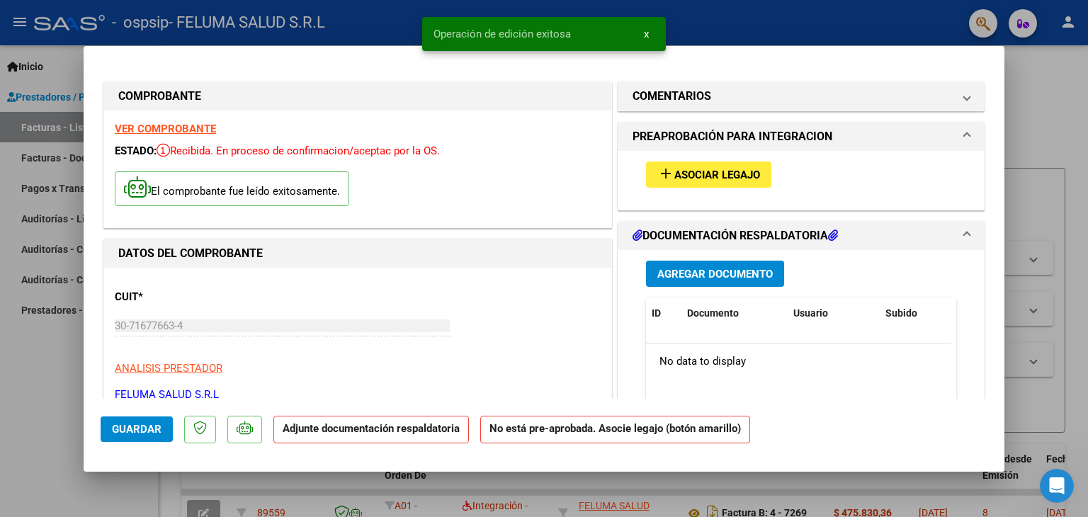
click at [687, 175] on span "Asociar Legajo" at bounding box center [717, 175] width 86 height 13
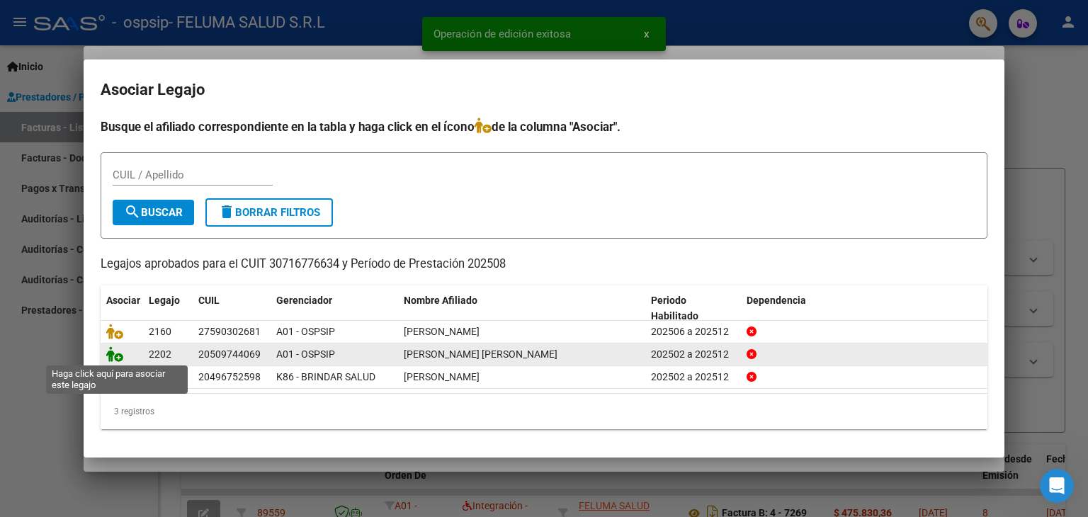
click at [122, 347] on icon at bounding box center [114, 354] width 17 height 16
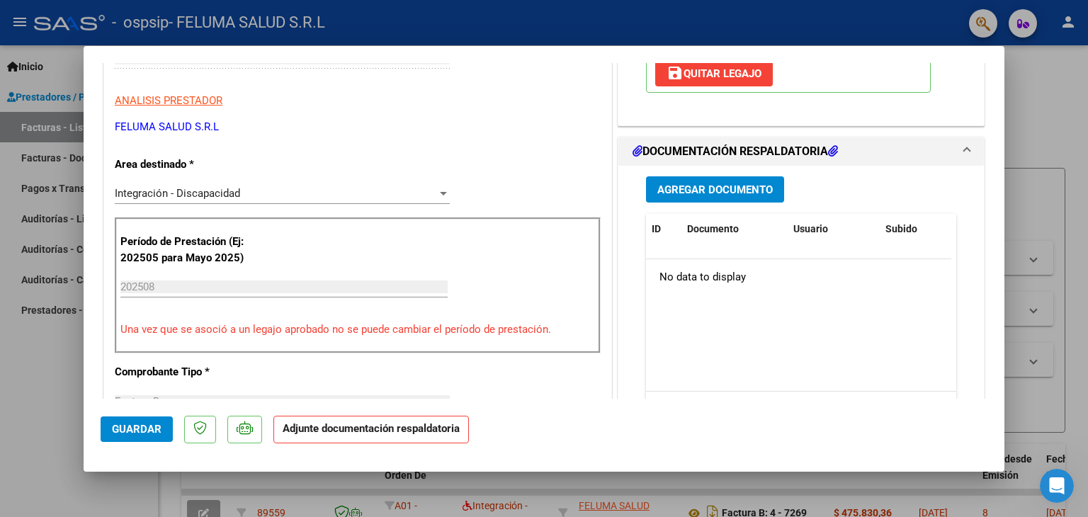
scroll to position [266, 0]
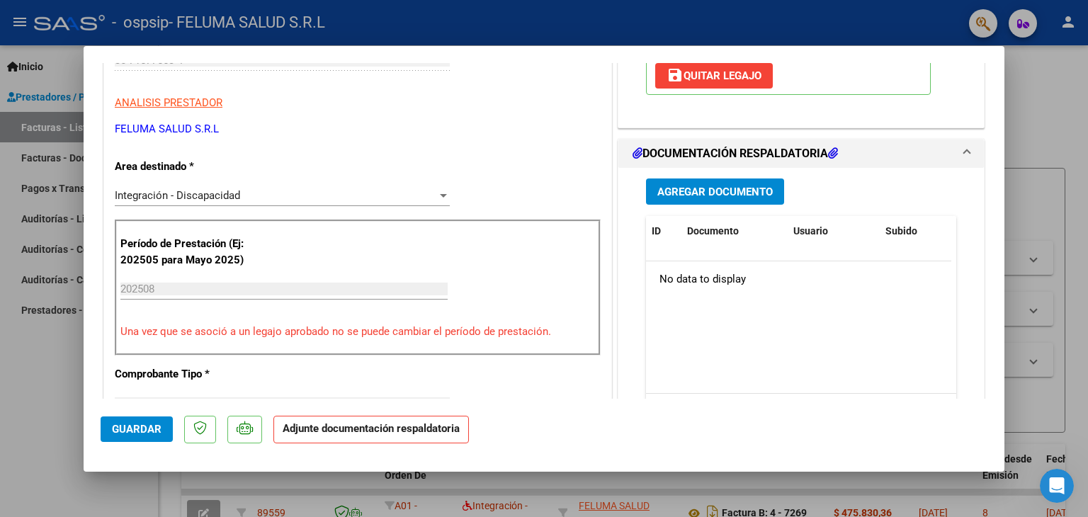
click at [761, 178] on button "Agregar Documento" at bounding box center [715, 191] width 138 height 26
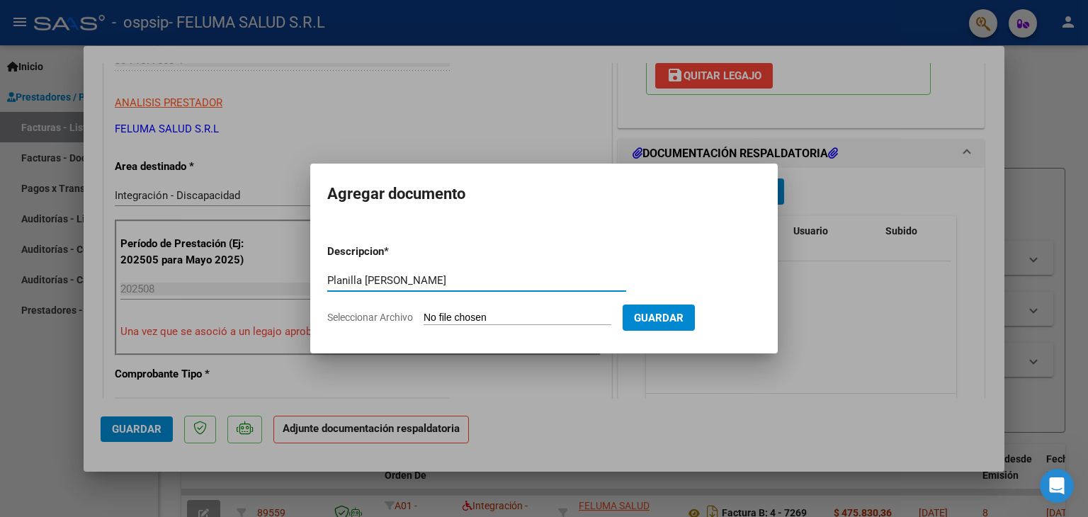
type input "Planilla Bonilla"
click at [555, 312] on input "Seleccionar Archivo" at bounding box center [517, 318] width 188 height 13
type input "C:\fakepath\Planilla Bonilla.pdf"
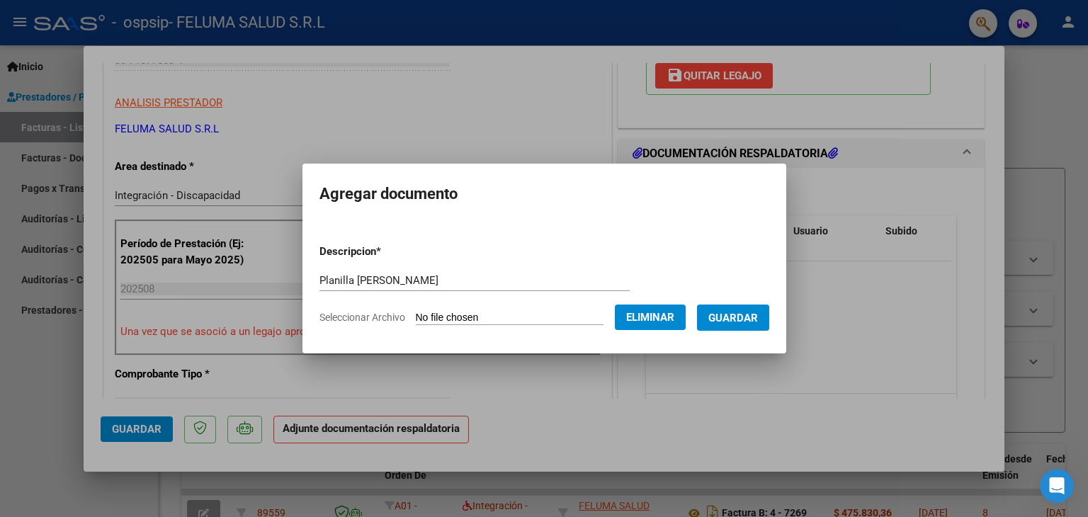
drag, startPoint x: 761, startPoint y: 325, endPoint x: 678, endPoint y: 425, distance: 130.2
click at [678, 425] on div "COMPROBANTE VER COMPROBANTE ESTADO: Recibida. En proceso de confirmacion/acepta…" at bounding box center [544, 258] width 1088 height 517
drag, startPoint x: 751, startPoint y: 309, endPoint x: 746, endPoint y: 314, distance: 7.5
click at [746, 314] on button "Guardar" at bounding box center [733, 318] width 72 height 26
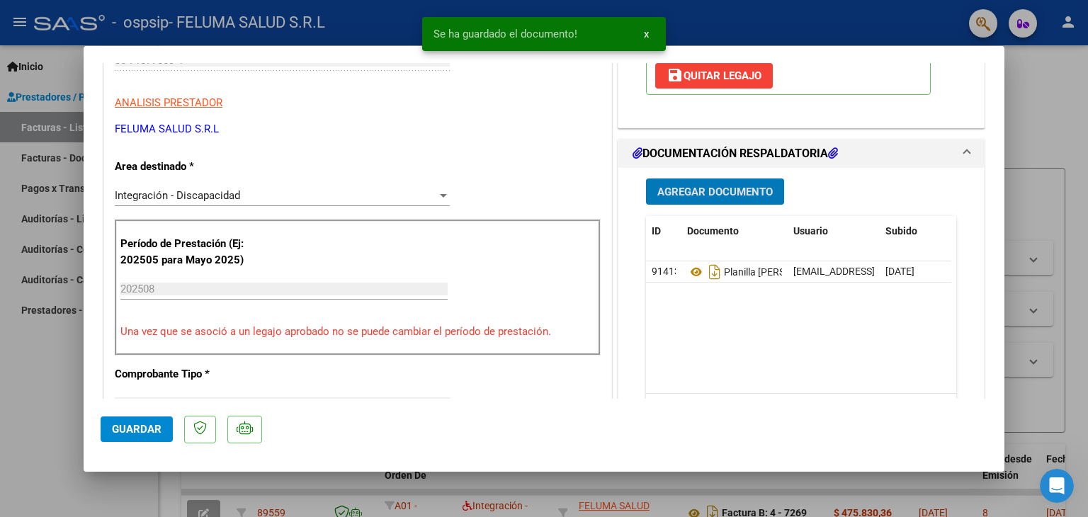
click at [4, 366] on div at bounding box center [544, 258] width 1088 height 517
type input "$ 0,00"
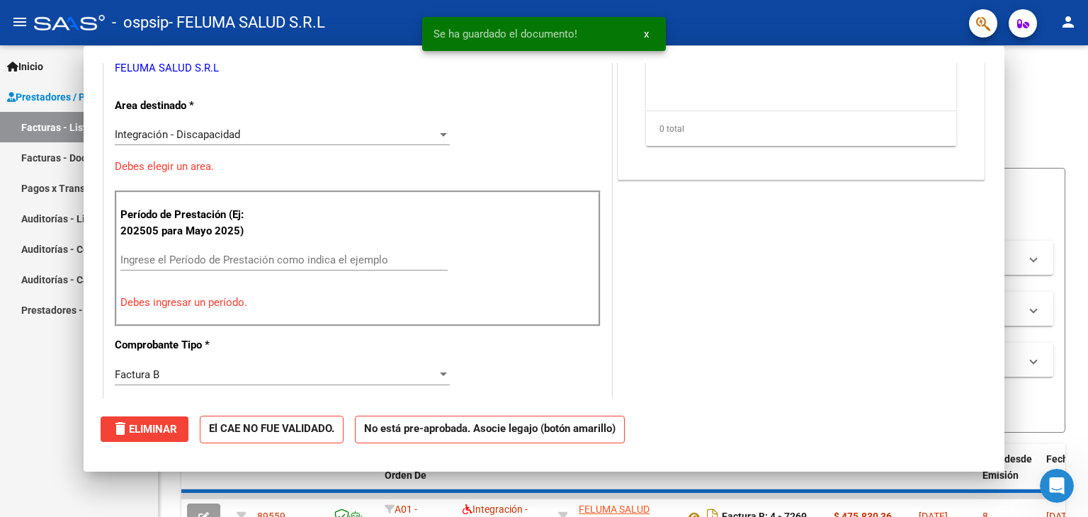
scroll to position [222, 0]
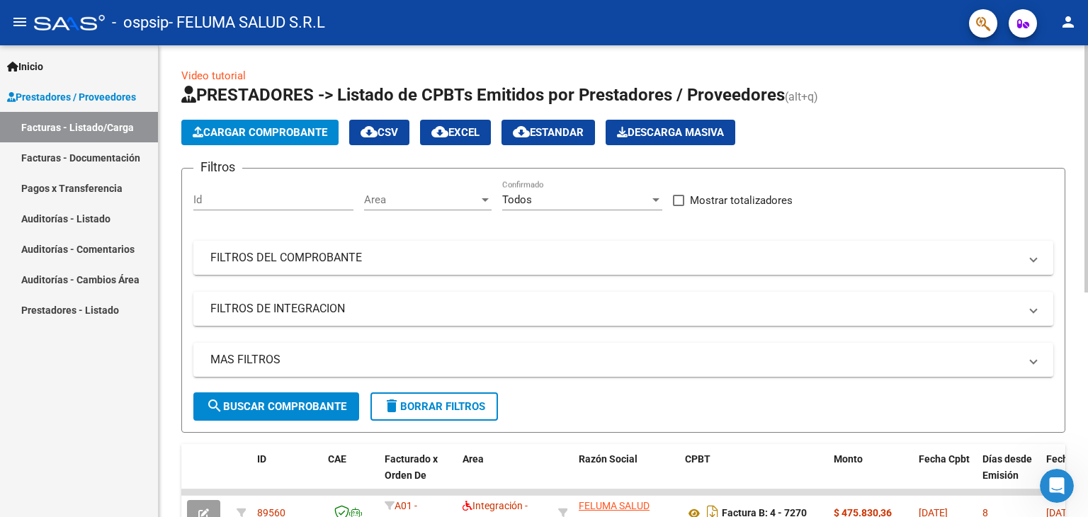
drag, startPoint x: 1082, startPoint y: 171, endPoint x: 1086, endPoint y: 231, distance: 60.3
click at [1086, 231] on div "Video tutorial PRESTADORES -> Listado de CPBTs Emitidos por Prestadores / Prove…" at bounding box center [625, 490] width 933 height 890
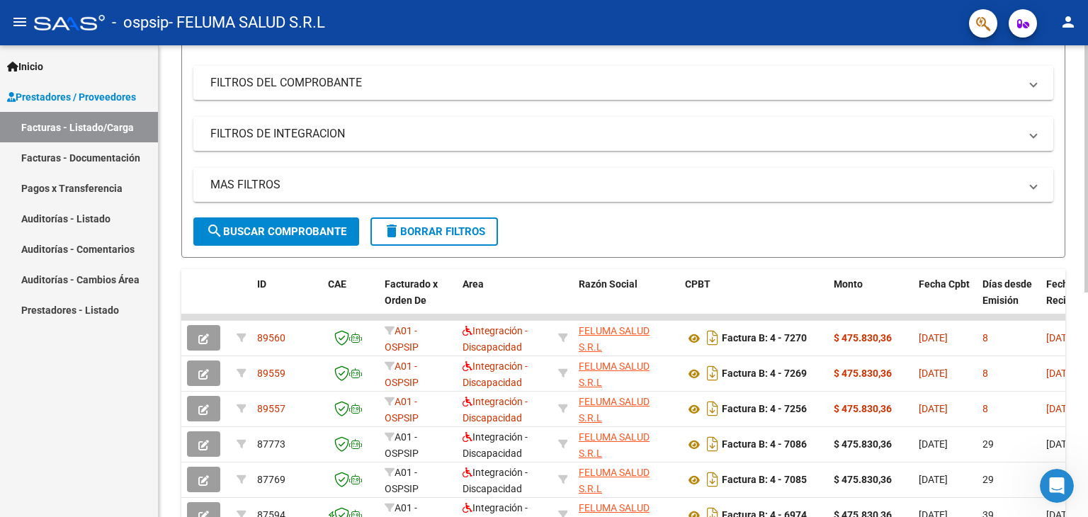
scroll to position [176, 0]
click at [1076, 324] on div "Video tutorial PRESTADORES -> Listado de CPBTs Emitidos por Prestadores / Prove…" at bounding box center [625, 315] width 933 height 890
click at [657, 223] on form "Filtros Id Area Area Todos Confirmado Mostrar totalizadores FILTROS DEL COMPROB…" at bounding box center [623, 124] width 884 height 265
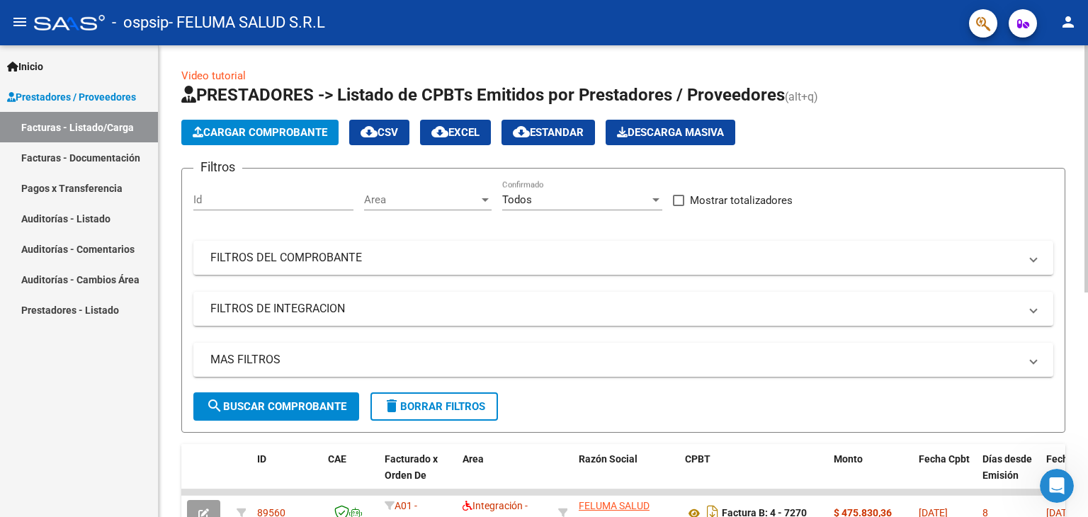
click at [1087, 70] on div at bounding box center [1086, 168] width 4 height 247
click at [1087, 164] on div at bounding box center [1086, 168] width 4 height 247
click at [1087, 191] on div at bounding box center [1086, 168] width 4 height 247
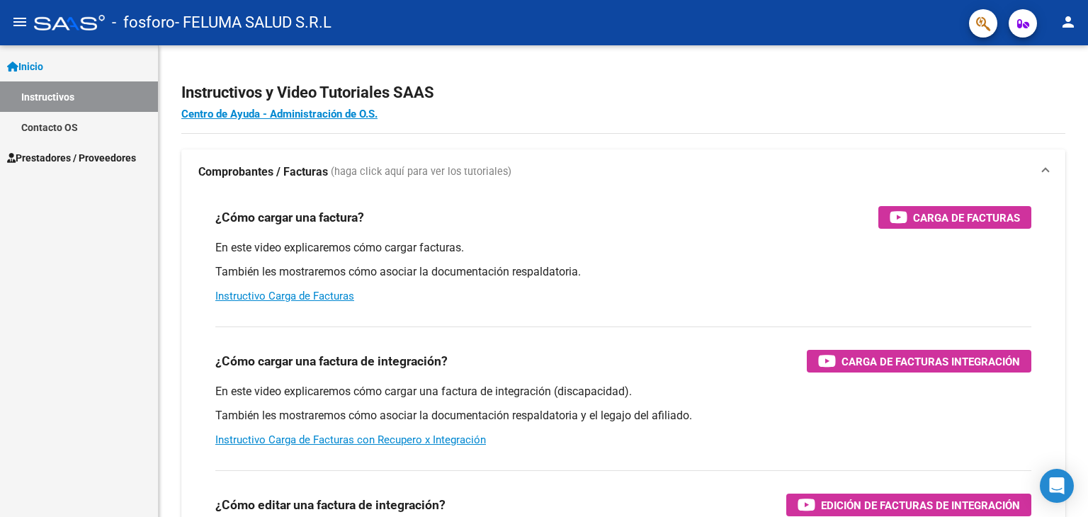
click at [91, 142] on link "Prestadores / Proveedores" at bounding box center [79, 157] width 158 height 30
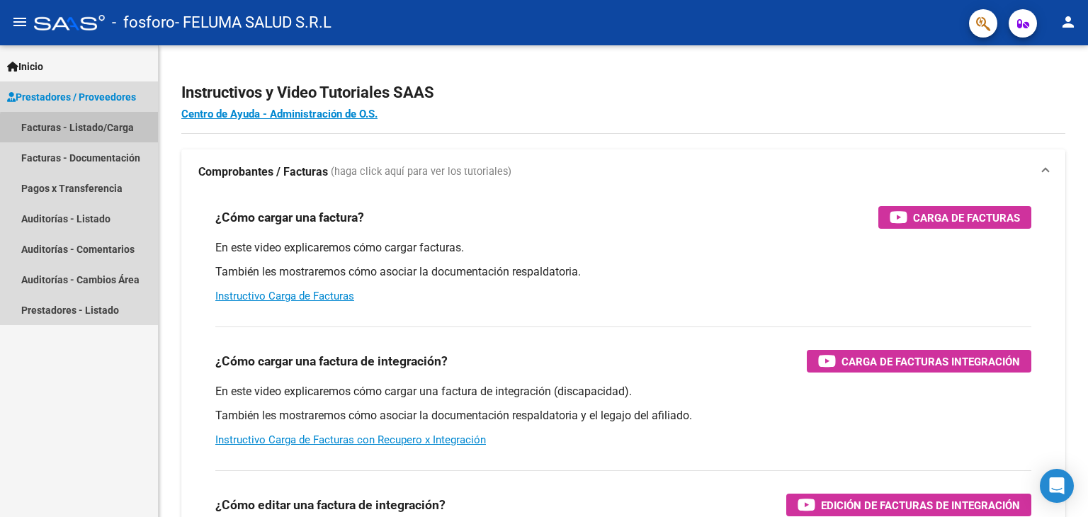
click at [99, 130] on link "Facturas - Listado/Carga" at bounding box center [79, 127] width 158 height 30
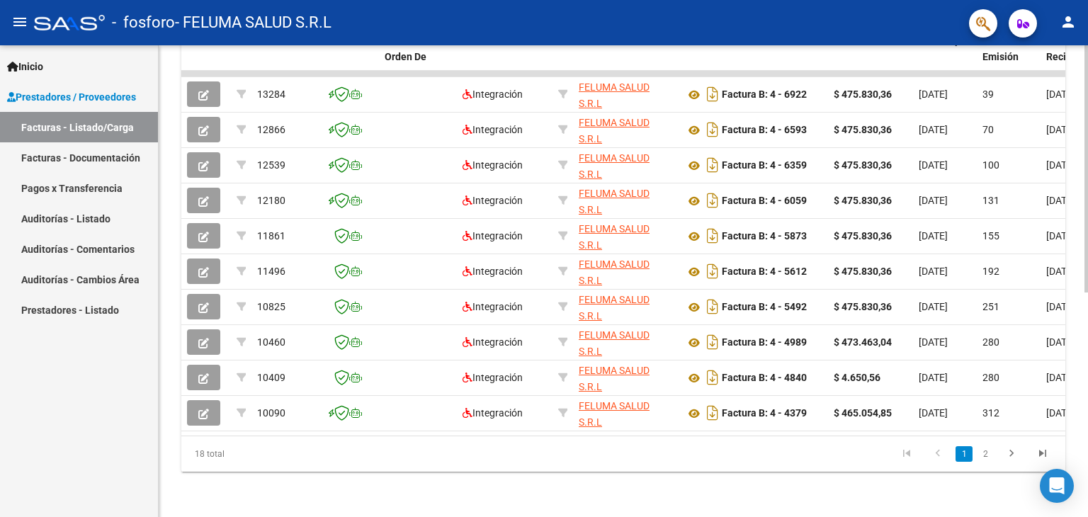
scroll to position [428, 0]
click at [1087, 435] on div at bounding box center [1086, 392] width 4 height 247
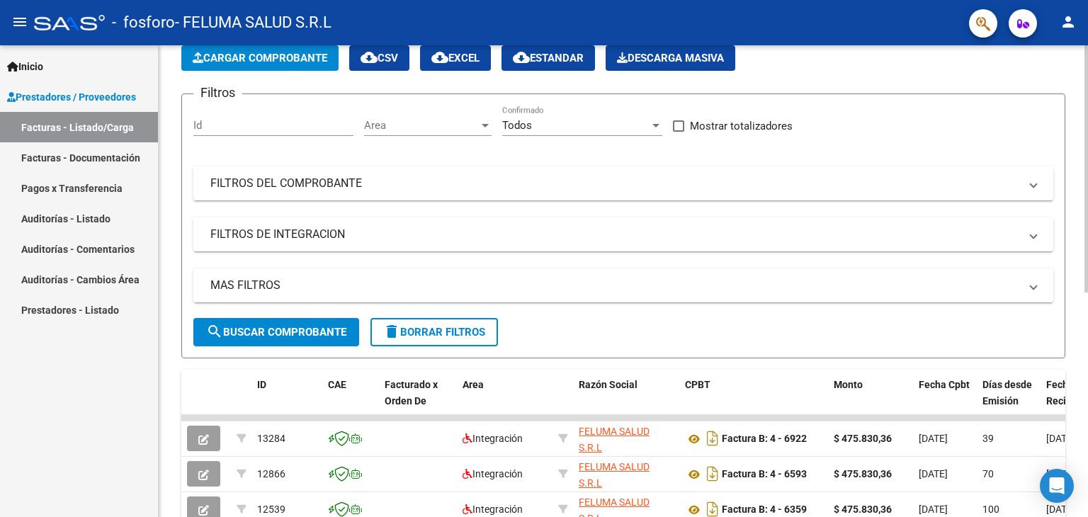
scroll to position [27, 0]
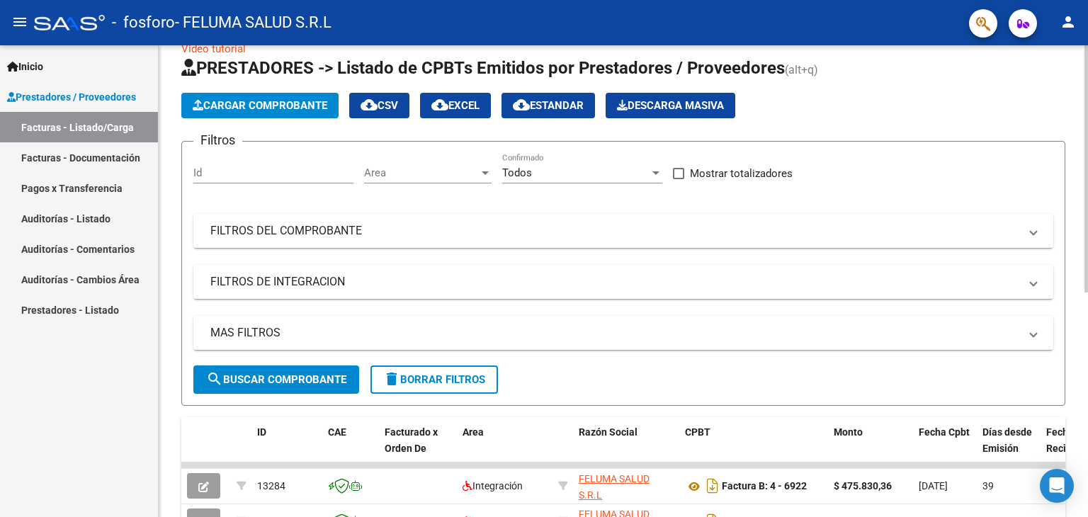
click at [1081, 83] on div "Video tutorial PRESTADORES -> Listado de CPBTs Emitidos por Prestadores / Prove…" at bounding box center [625, 463] width 933 height 890
drag, startPoint x: 258, startPoint y: 97, endPoint x: 250, endPoint y: 109, distance: 14.3
click at [250, 109] on button "Cargar Comprobante" at bounding box center [259, 105] width 157 height 25
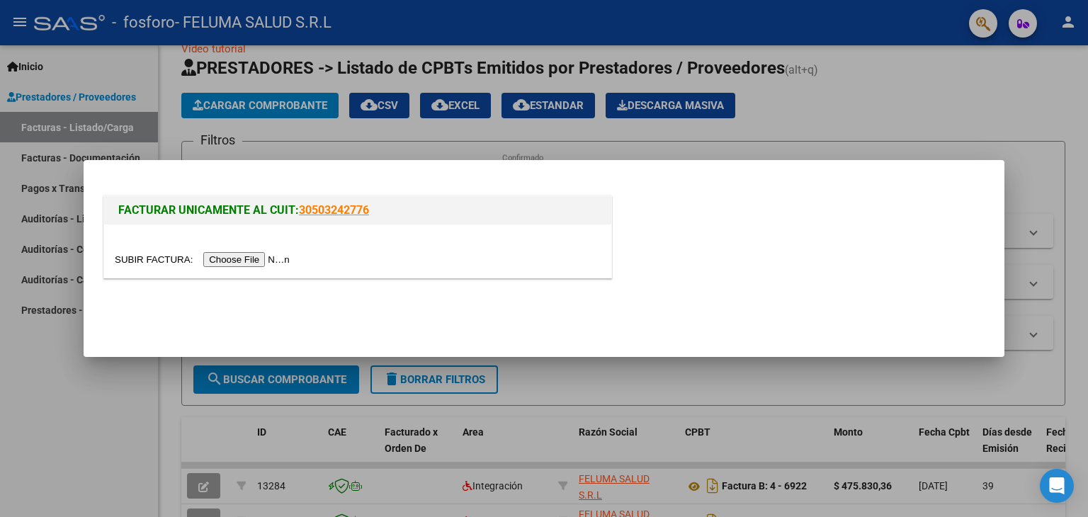
click at [230, 262] on input "file" at bounding box center [204, 259] width 179 height 15
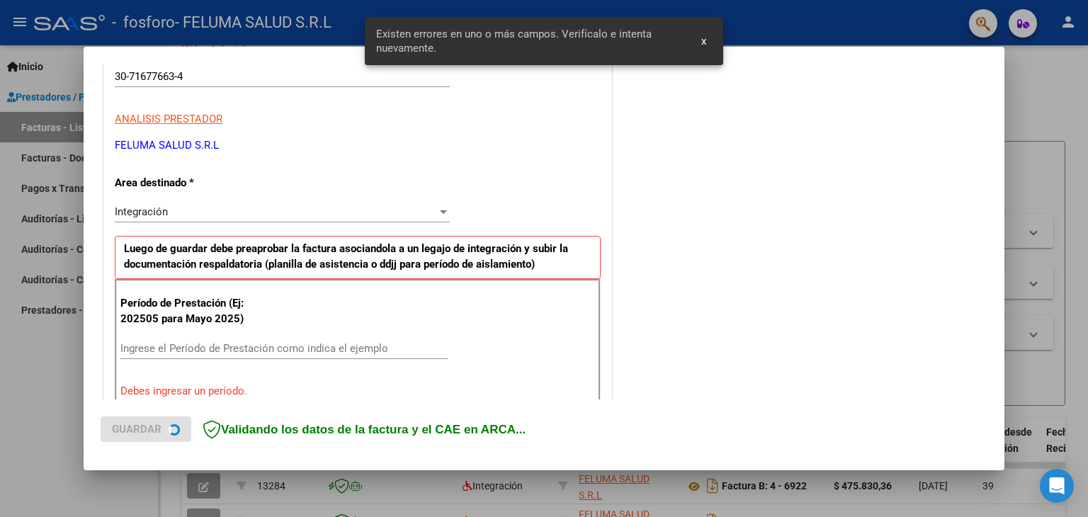
scroll to position [297, 0]
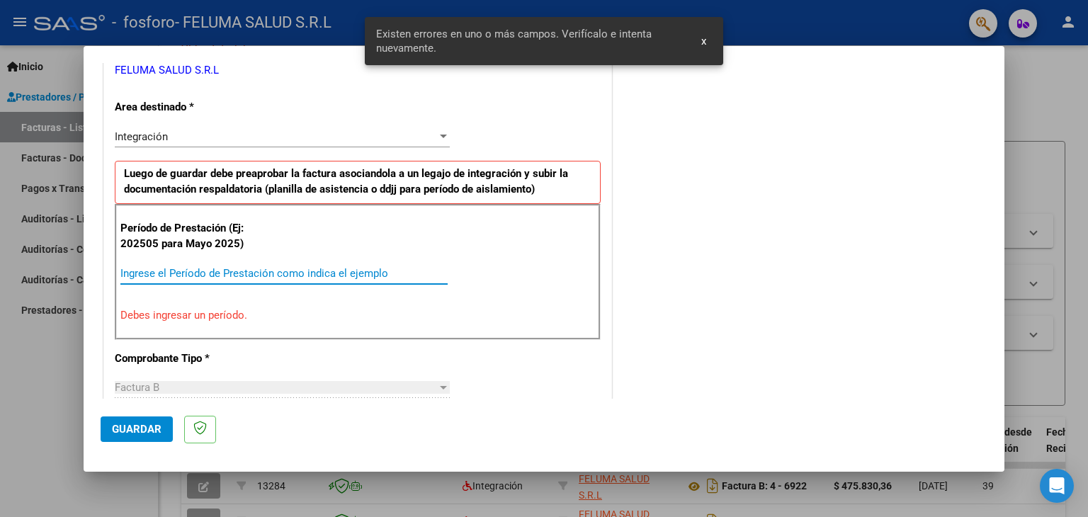
click at [213, 275] on input "Ingrese el Período de Prestación como indica el ejemplo" at bounding box center [283, 273] width 327 height 13
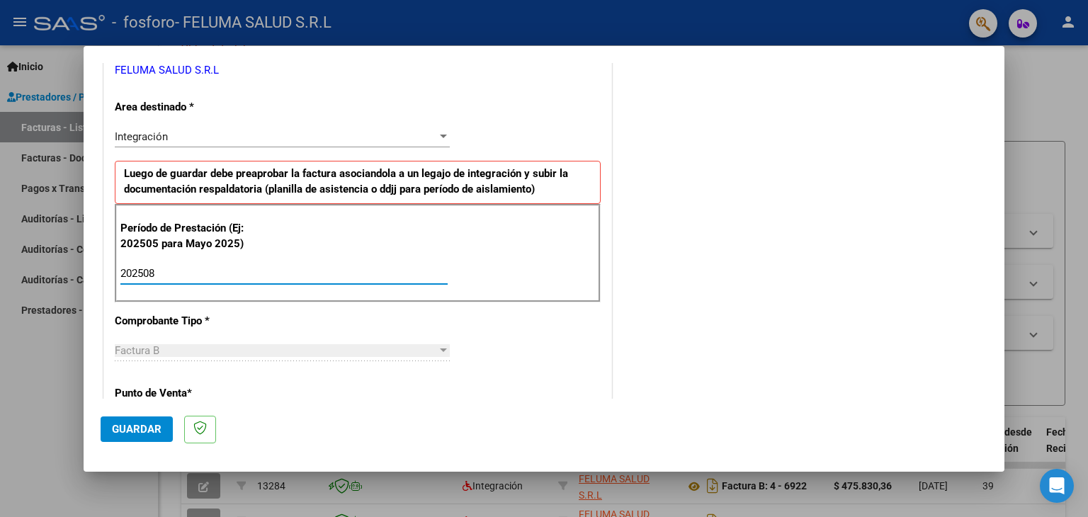
type input "202508"
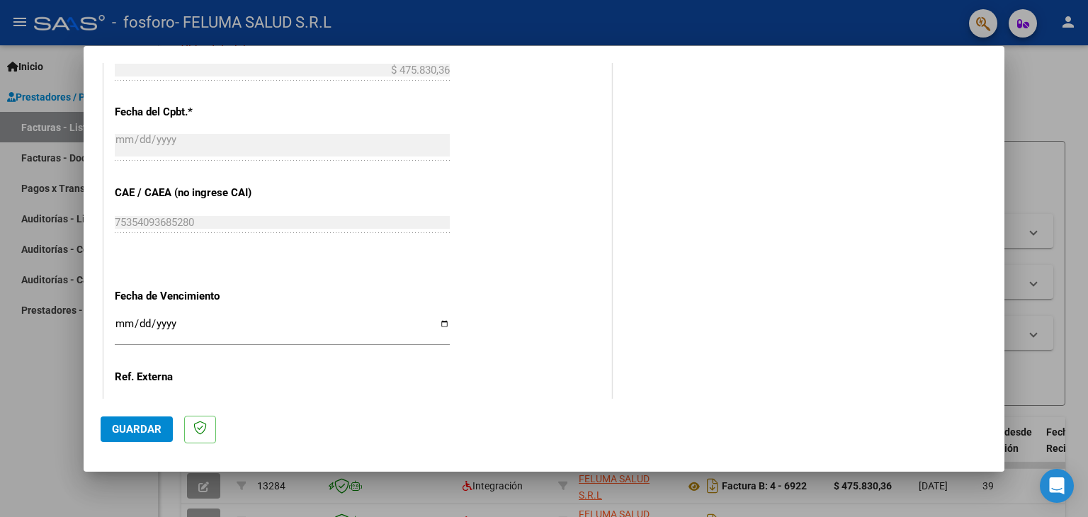
scroll to position [838, 0]
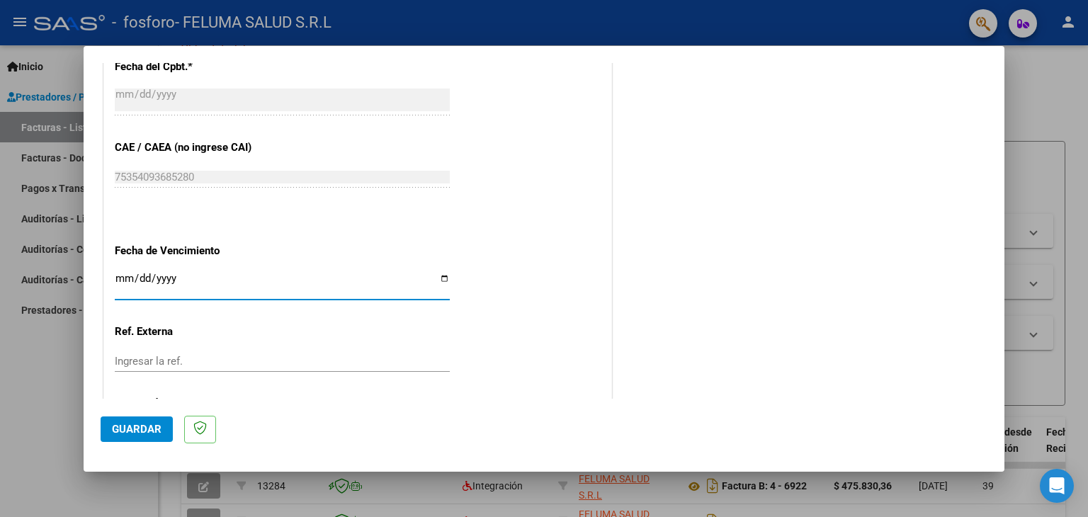
click at [436, 275] on input "Ingresar la fecha" at bounding box center [282, 284] width 335 height 23
type input "[DATE]"
click at [142, 427] on span "Guardar" at bounding box center [137, 429] width 50 height 13
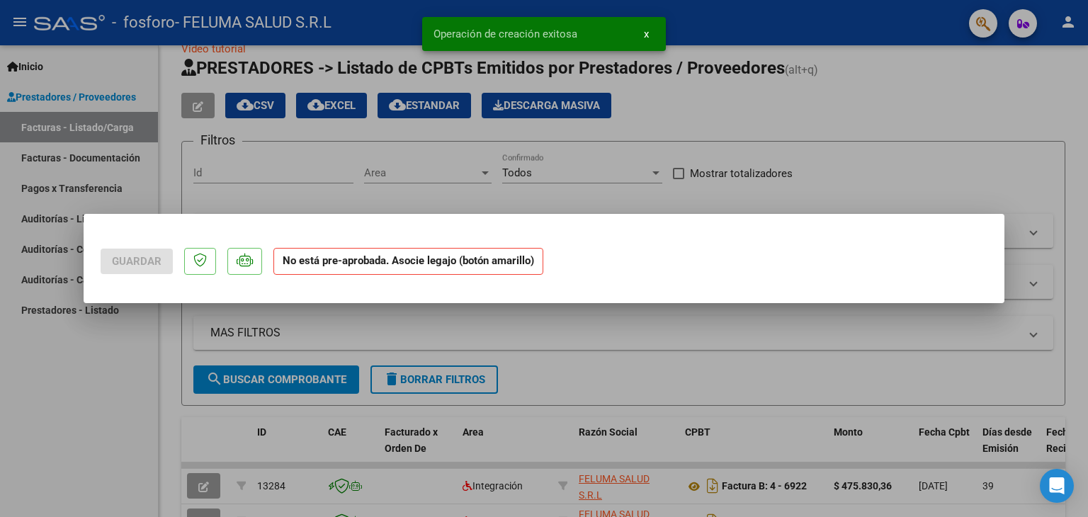
scroll to position [0, 0]
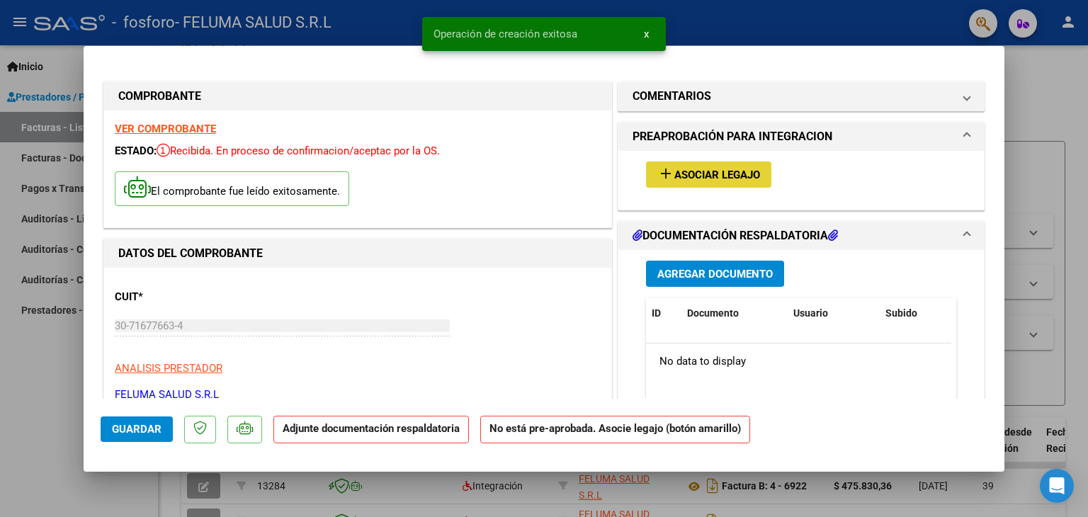
click at [695, 176] on span "Asociar Legajo" at bounding box center [717, 175] width 86 height 13
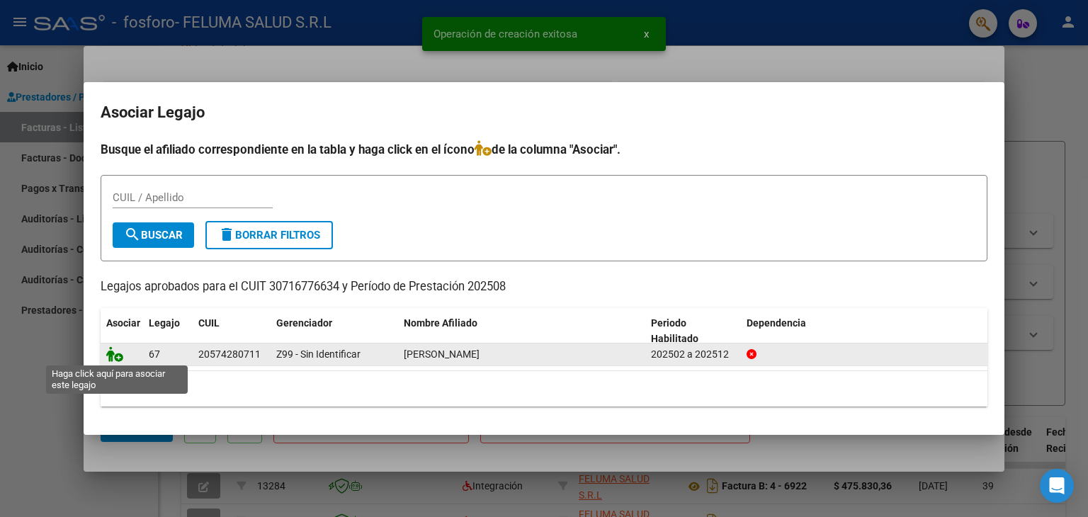
click at [114, 358] on icon at bounding box center [114, 354] width 17 height 16
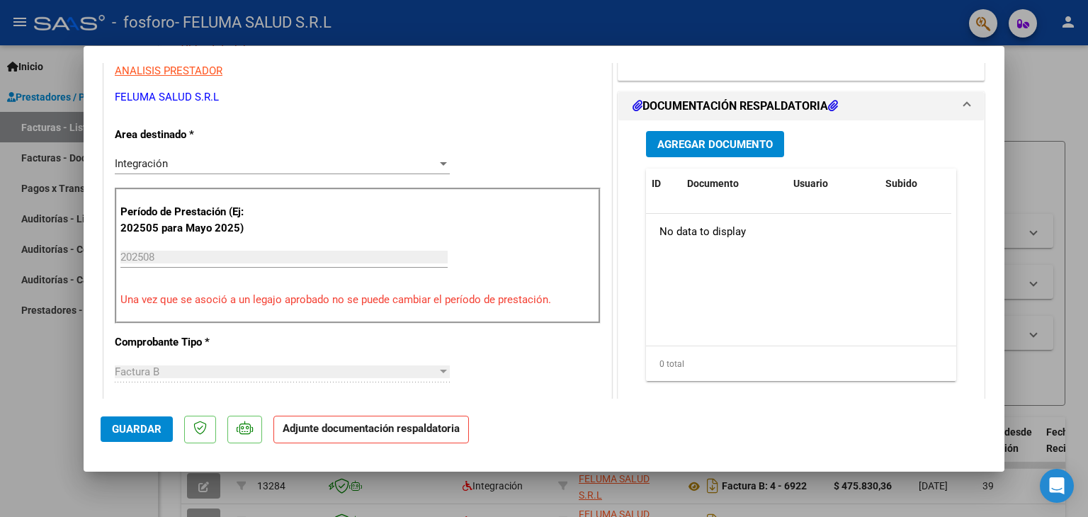
scroll to position [317, 0]
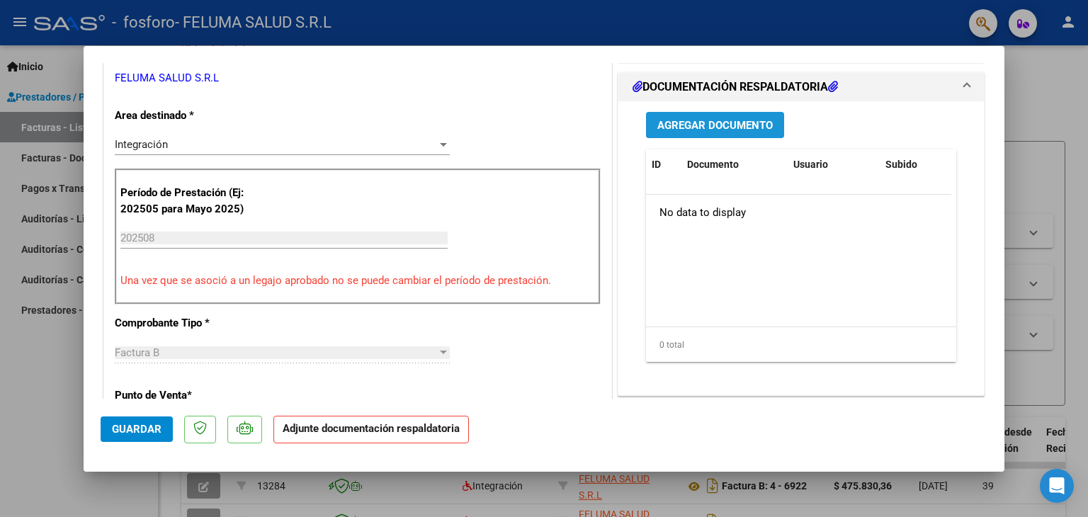
click at [725, 131] on button "Agregar Documento" at bounding box center [715, 125] width 138 height 26
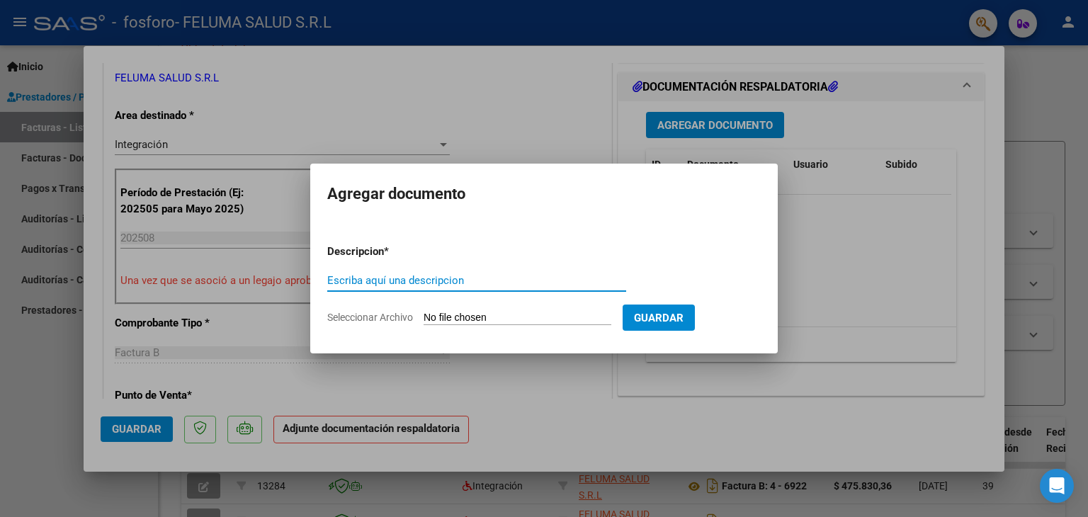
click at [425, 280] on input "Escriba aquí una descripcion" at bounding box center [476, 280] width 299 height 13
paste input "[PERSON_NAME]"
type input "[PERSON_NAME]"
click at [611, 318] on input "Seleccionar Archivo" at bounding box center [517, 318] width 188 height 13
type input "C:\fakepath\[PERSON_NAME].pdf"
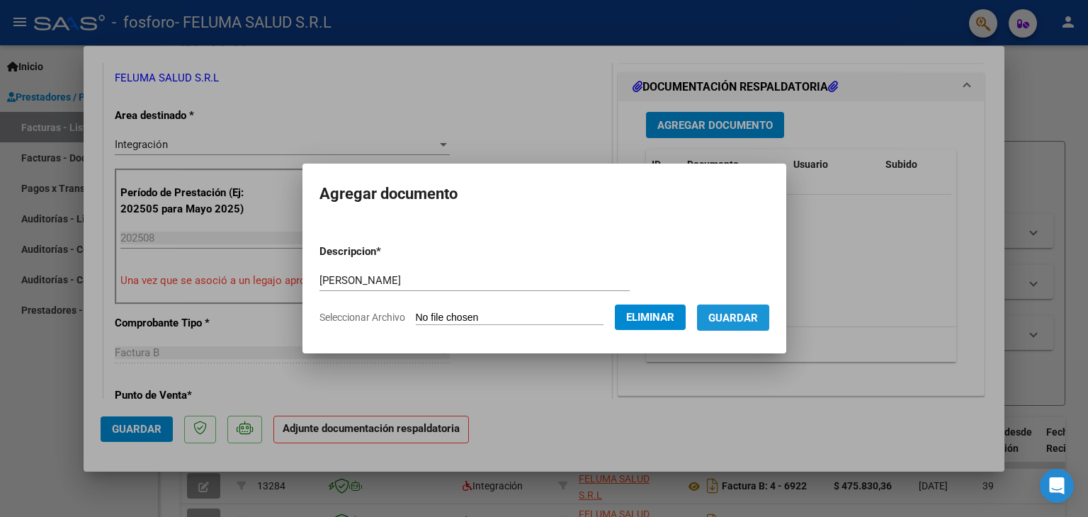
click at [751, 314] on span "Guardar" at bounding box center [733, 318] width 50 height 13
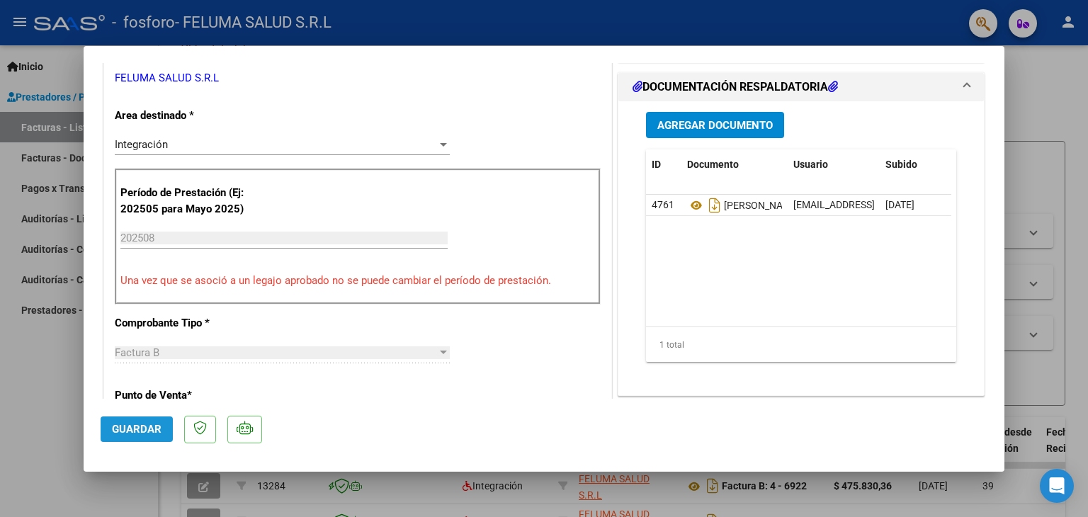
click at [123, 433] on span "Guardar" at bounding box center [137, 429] width 50 height 13
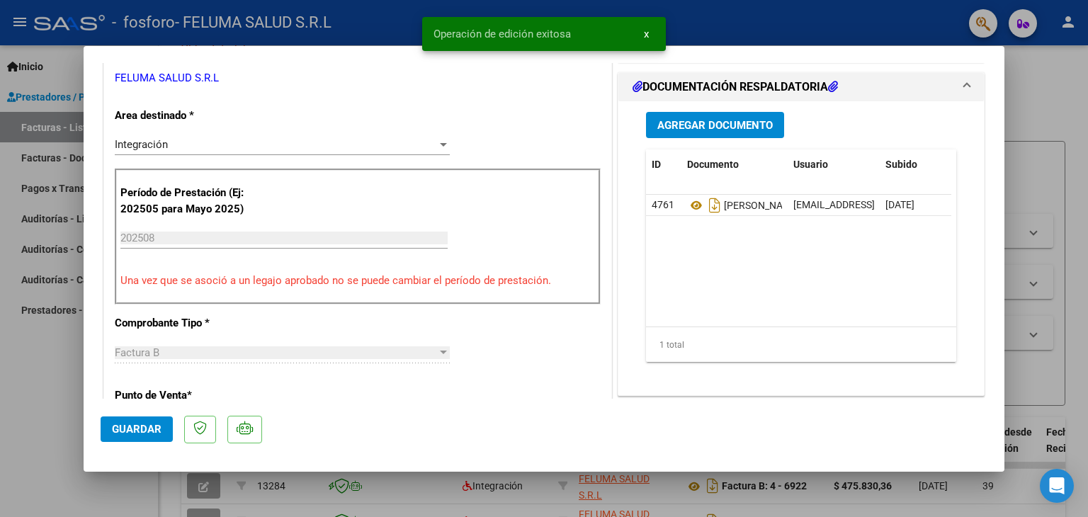
click at [33, 406] on div at bounding box center [544, 258] width 1088 height 517
type input "$ 0,00"
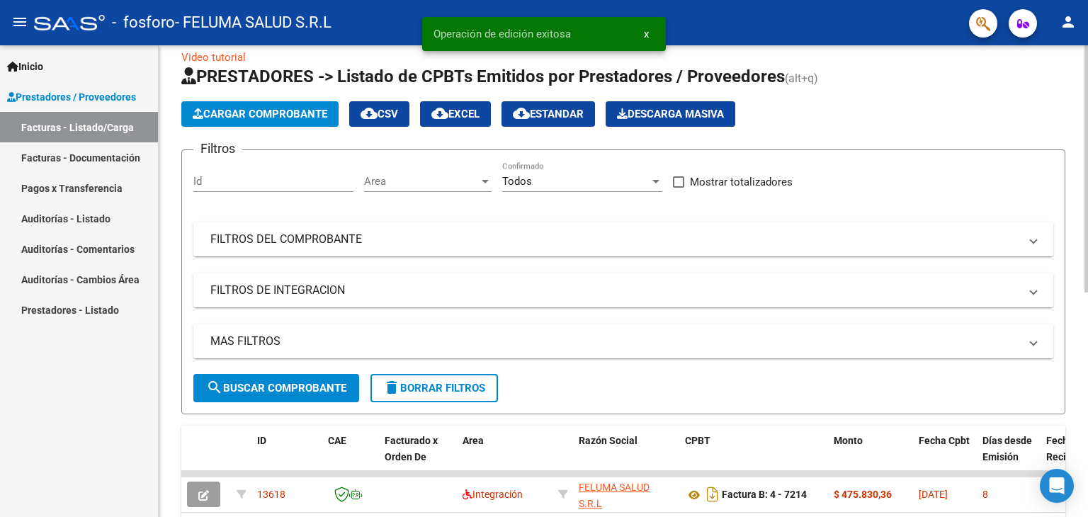
scroll to position [6, 0]
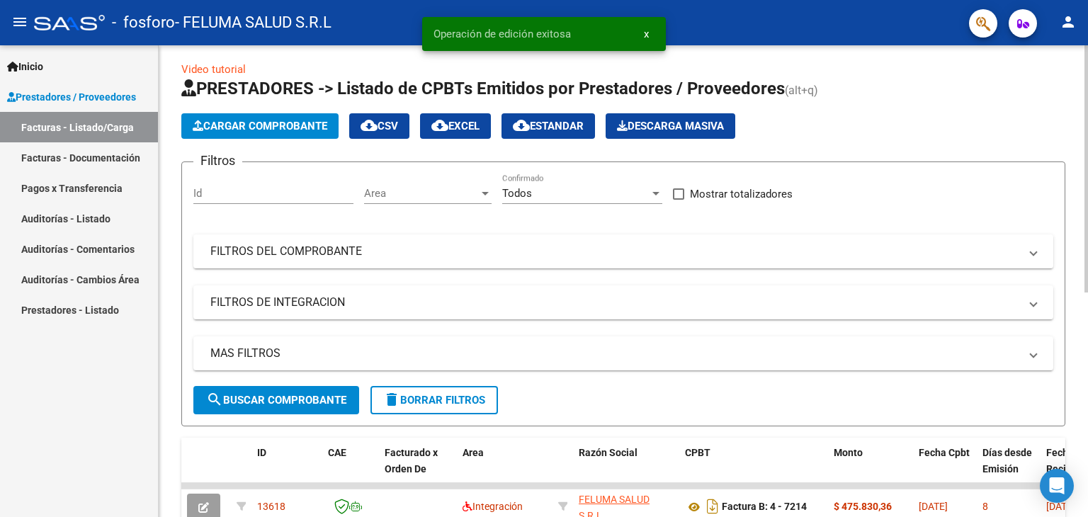
click at [1075, 147] on div "Video tutorial PRESTADORES -> Listado de CPBTs Emitidos por Prestadores / Prove…" at bounding box center [625, 484] width 933 height 890
